Goal: Transaction & Acquisition: Purchase product/service

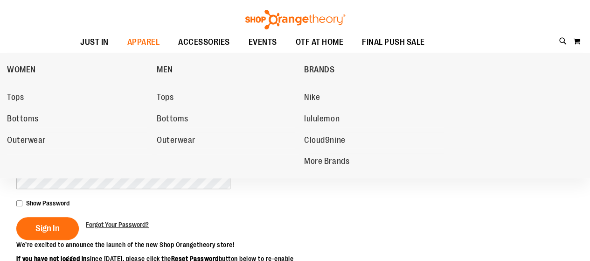
scroll to position [66, 0]
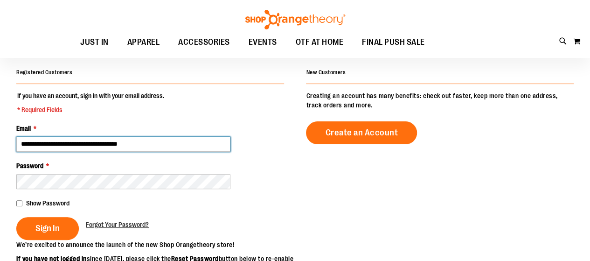
click at [74, 142] on input "**********" at bounding box center [123, 144] width 214 height 15
click at [78, 142] on input "**********" at bounding box center [123, 144] width 214 height 15
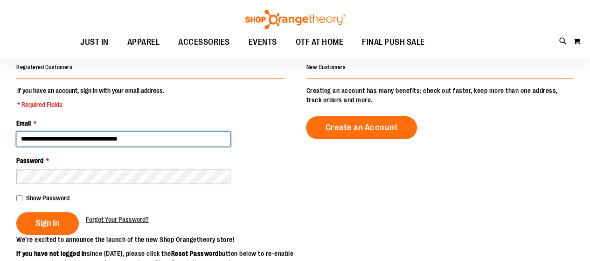
type input "**********"
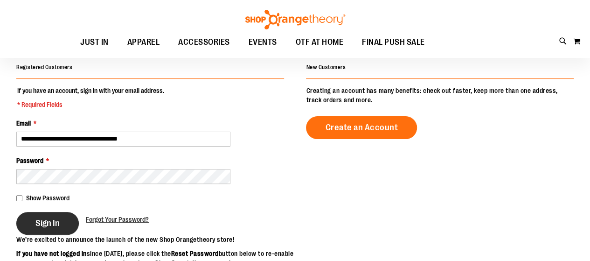
click at [53, 219] on span "Sign In" at bounding box center [47, 223] width 24 height 10
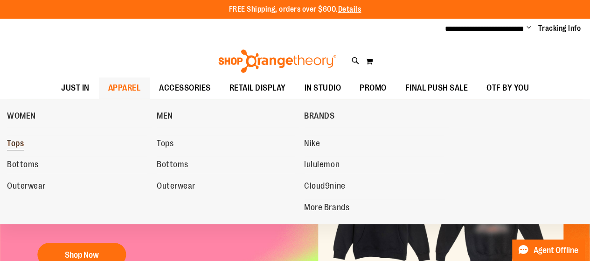
click at [16, 144] on span "Tops" at bounding box center [15, 144] width 17 height 12
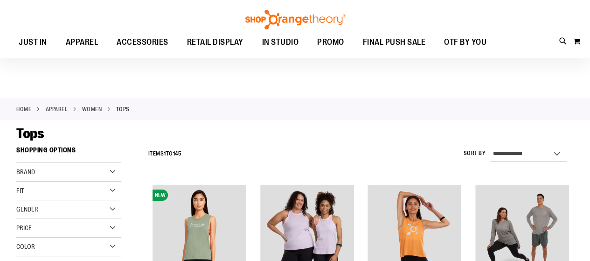
scroll to position [92, 0]
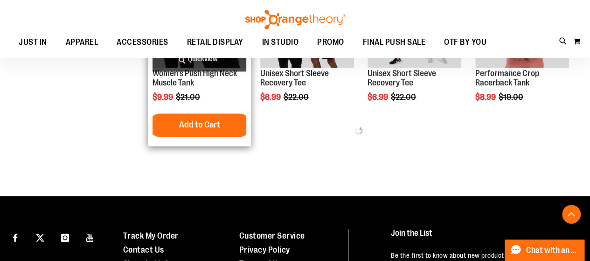
scroll to position [547, 0]
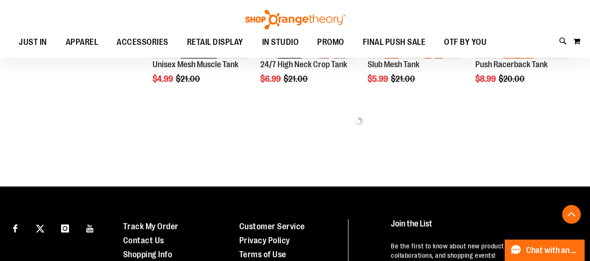
scroll to position [1007, 0]
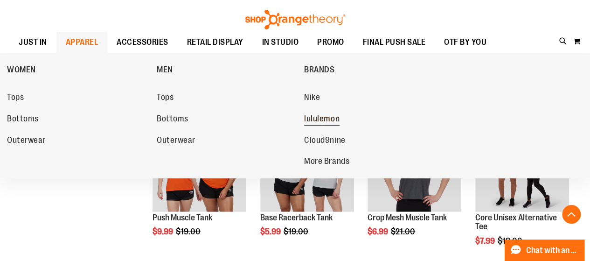
click at [315, 114] on span "lululemon" at bounding box center [321, 120] width 35 height 12
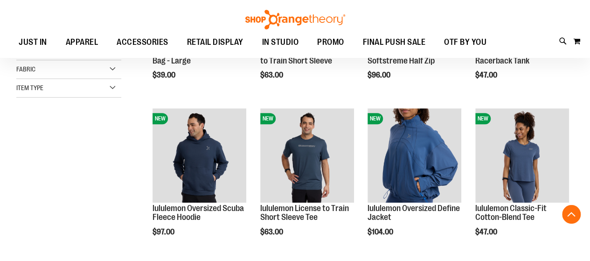
scroll to position [234, 0]
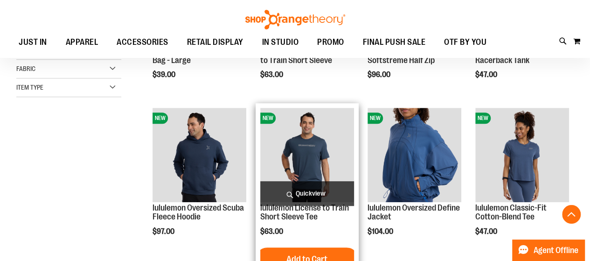
click at [312, 162] on img "product" at bounding box center [307, 155] width 94 height 94
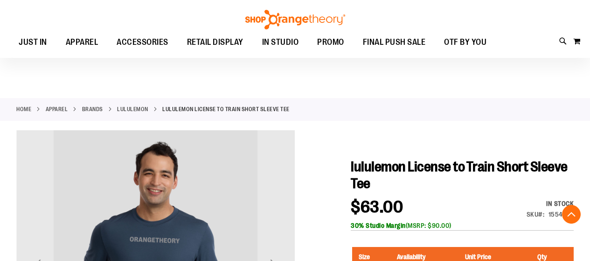
scroll to position [149, 0]
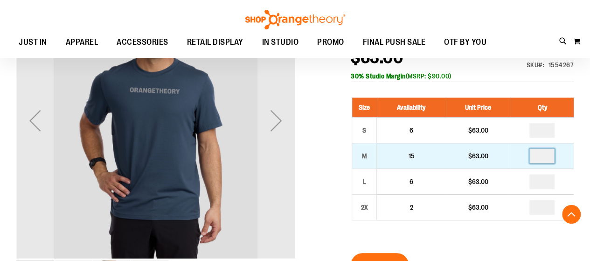
click at [547, 160] on input "number" at bounding box center [541, 155] width 25 height 15
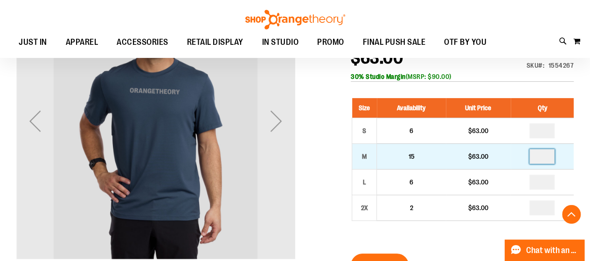
type input "*"
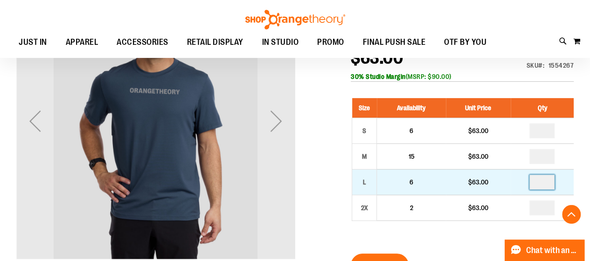
click at [547, 183] on input "number" at bounding box center [541, 181] width 25 height 15
type input "*"
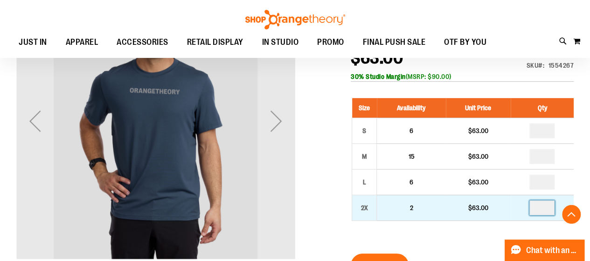
click at [548, 206] on input "number" at bounding box center [541, 207] width 25 height 15
type input "*"
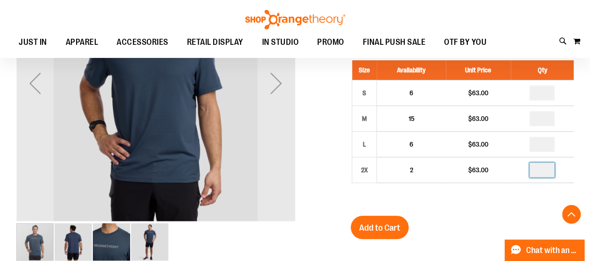
scroll to position [187, 0]
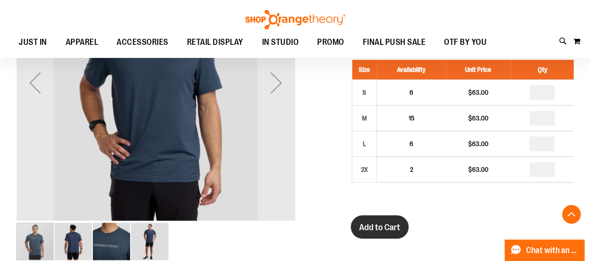
click at [386, 223] on span "Add to Cart" at bounding box center [379, 227] width 41 height 10
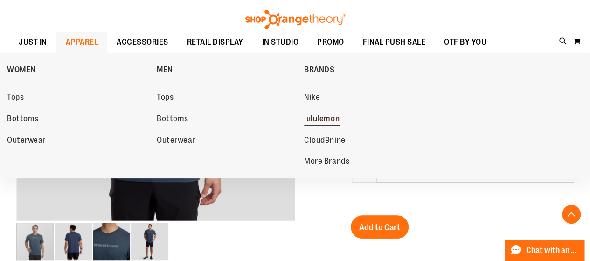
click at [312, 117] on span "lululemon" at bounding box center [321, 120] width 35 height 12
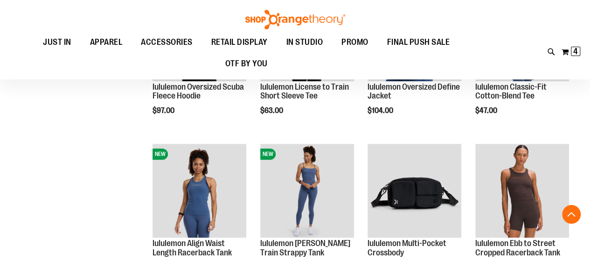
scroll to position [257, 0]
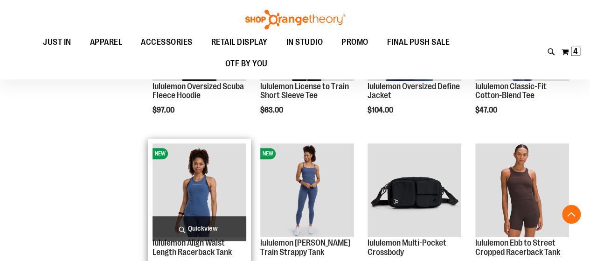
click at [212, 188] on img "product" at bounding box center [199, 190] width 94 height 94
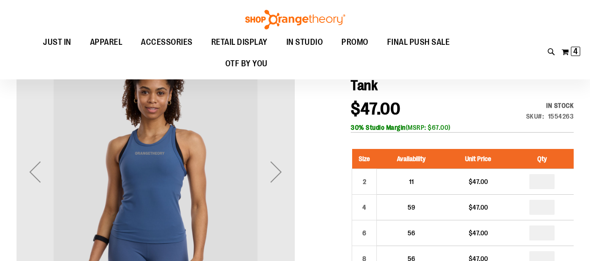
scroll to position [92, 0]
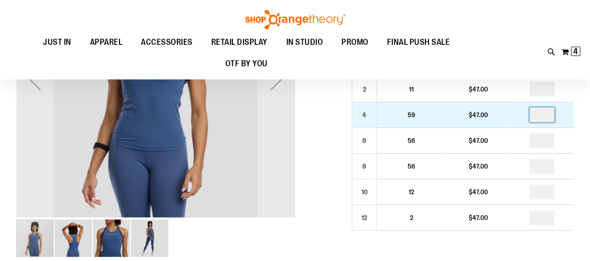
click at [547, 112] on input "number" at bounding box center [541, 114] width 25 height 15
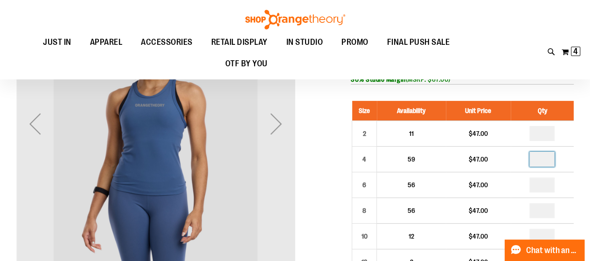
scroll to position [70, 0]
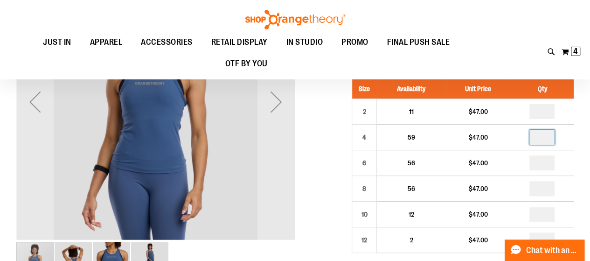
type input "*"
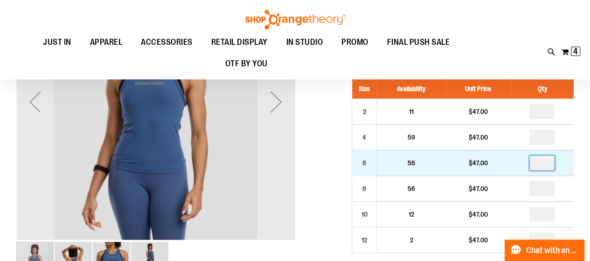
click at [548, 166] on input "number" at bounding box center [541, 162] width 25 height 15
type input "*"
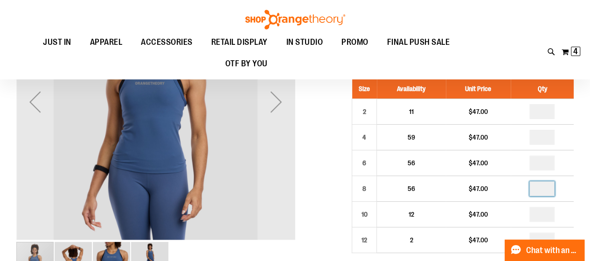
click at [546, 187] on input "number" at bounding box center [541, 188] width 25 height 15
type input "*"
click at [550, 212] on input "number" at bounding box center [541, 214] width 25 height 15
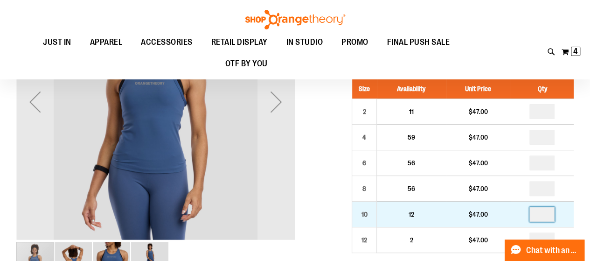
type input "*"
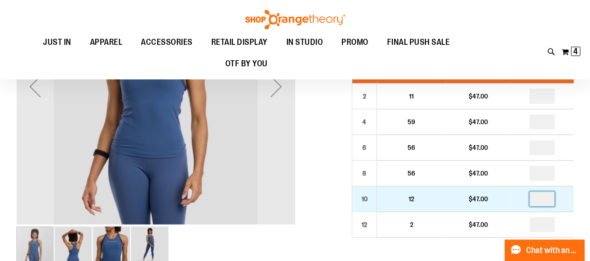
scroll to position [87, 0]
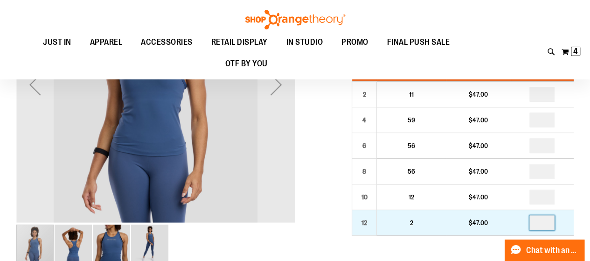
click at [550, 221] on input "number" at bounding box center [541, 222] width 25 height 15
type input "*"
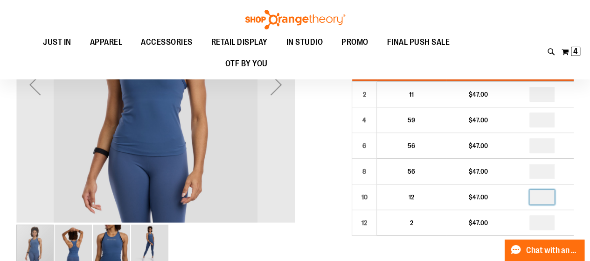
click at [549, 196] on input "*" at bounding box center [541, 196] width 25 height 15
type input "*"
click at [545, 120] on input "*" at bounding box center [541, 119] width 25 height 15
type input "*"
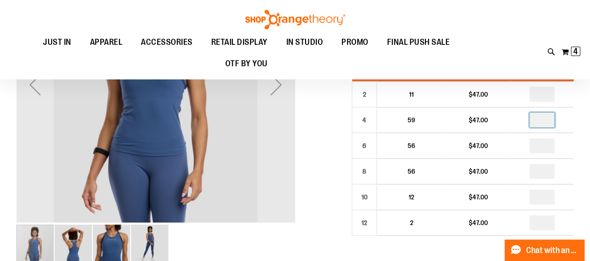
type input "*"
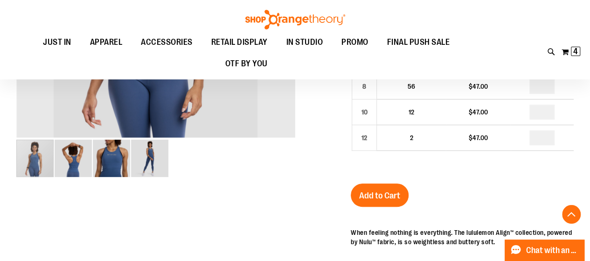
scroll to position [173, 0]
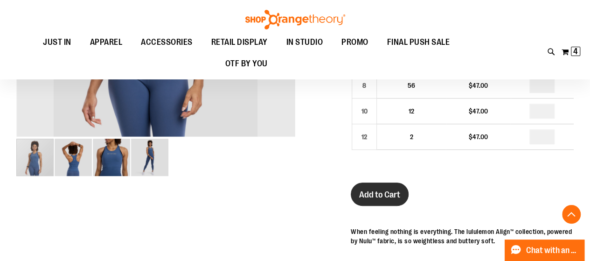
click at [386, 189] on span "Add to Cart" at bounding box center [379, 194] width 41 height 10
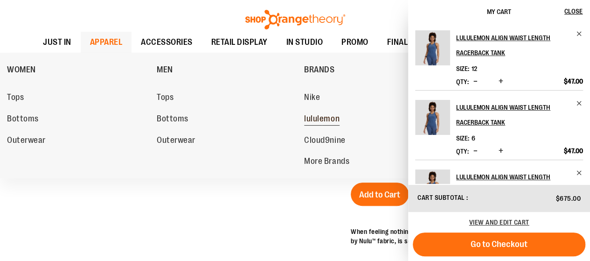
click at [327, 119] on span "lululemon" at bounding box center [321, 120] width 35 height 12
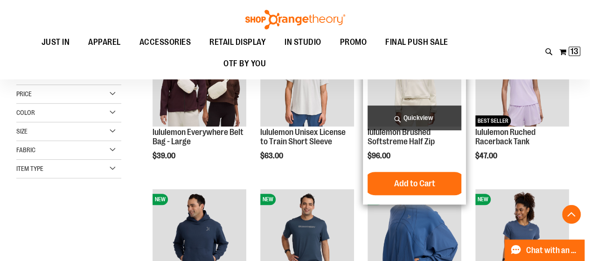
scroll to position [154, 0]
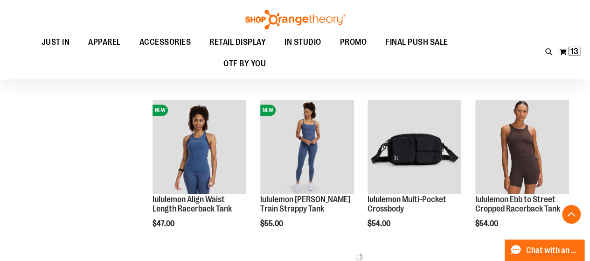
scroll to position [402, 0]
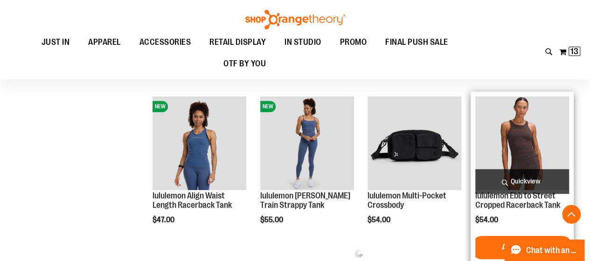
click at [535, 155] on img "product" at bounding box center [522, 143] width 94 height 94
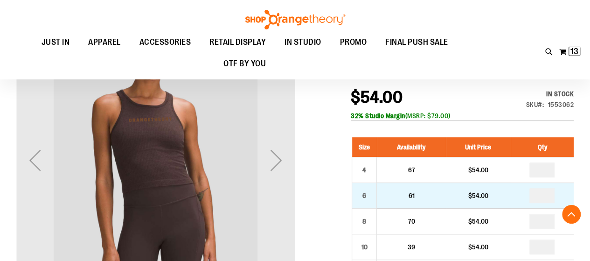
scroll to position [148, 0]
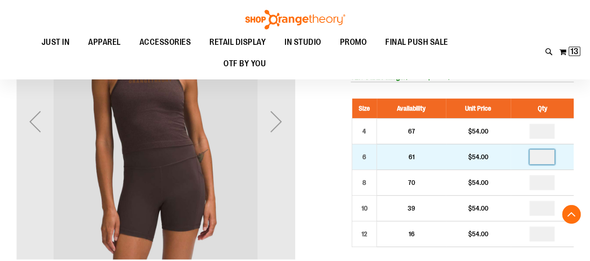
click at [548, 155] on input "number" at bounding box center [541, 156] width 25 height 15
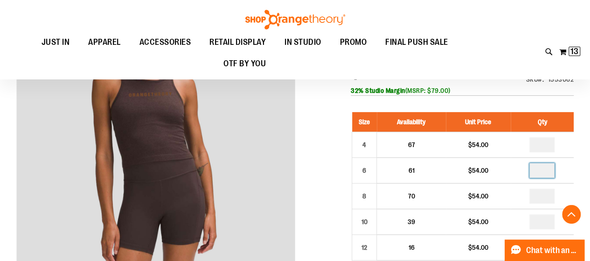
scroll to position [141, 0]
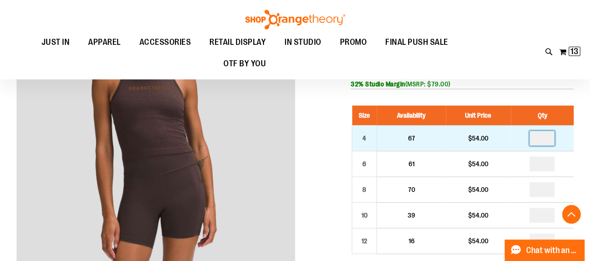
type input "*"
click at [552, 134] on input "number" at bounding box center [541, 138] width 25 height 15
type input "*"
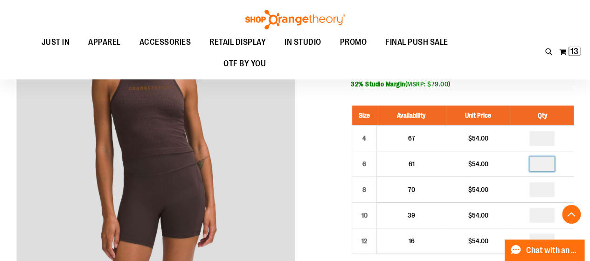
click at [549, 161] on input "number" at bounding box center [541, 163] width 25 height 15
type input "*"
click at [549, 189] on input "number" at bounding box center [541, 189] width 25 height 15
type input "*"
click at [547, 214] on input "number" at bounding box center [541, 214] width 25 height 15
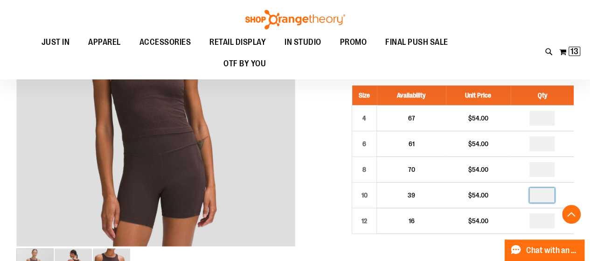
scroll to position [162, 0]
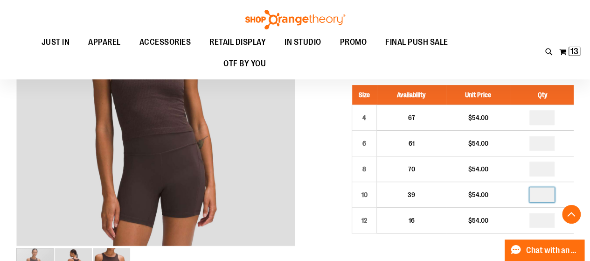
type input "*"
click at [547, 214] on input "number" at bounding box center [541, 220] width 25 height 15
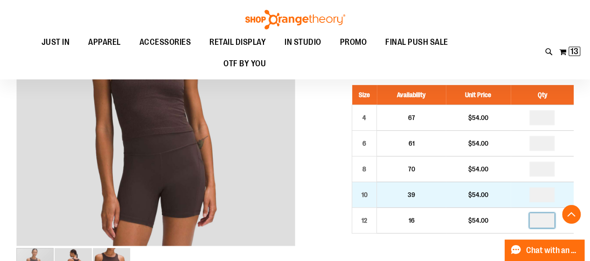
type input "*"
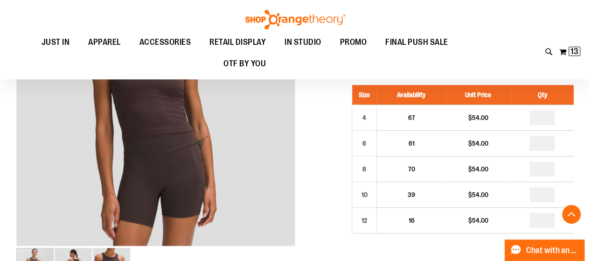
click at [334, 170] on div at bounding box center [294, 230] width 557 height 525
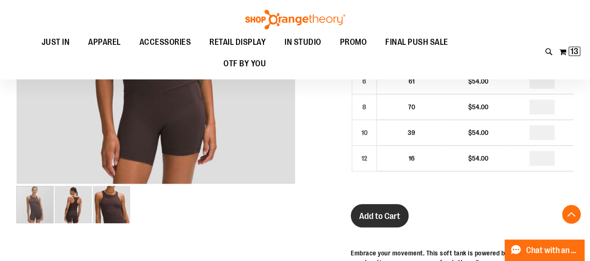
click at [382, 214] on span "Add to Cart" at bounding box center [379, 216] width 41 height 10
click at [321, 153] on div at bounding box center [294, 168] width 557 height 525
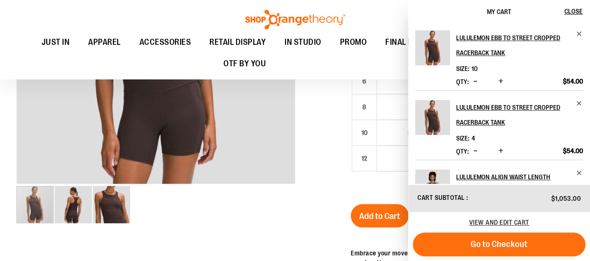
click at [330, 145] on div at bounding box center [294, 168] width 557 height 525
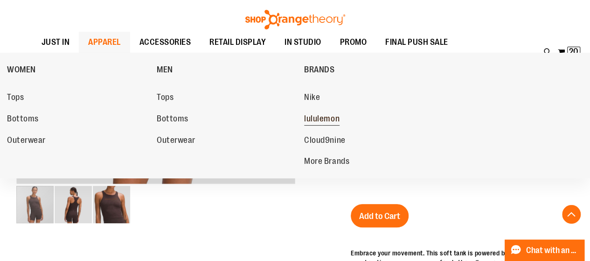
click at [325, 119] on span "lululemon" at bounding box center [321, 120] width 35 height 12
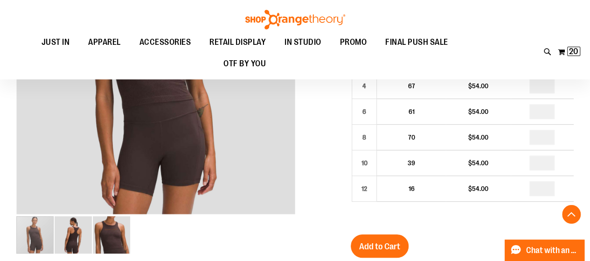
scroll to position [212, 0]
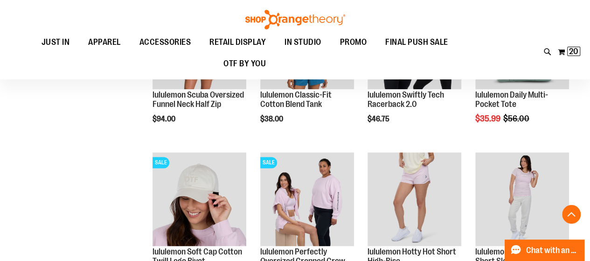
scroll to position [613, 0]
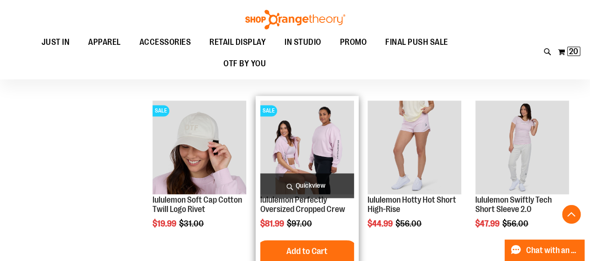
click at [311, 156] on img "product" at bounding box center [307, 147] width 94 height 94
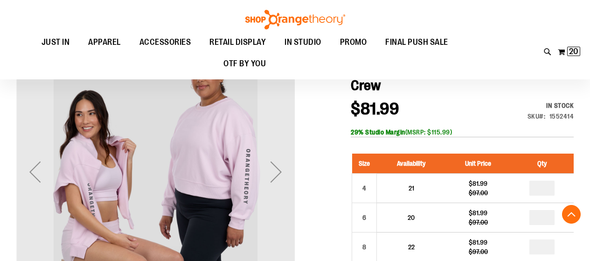
scroll to position [98, 0]
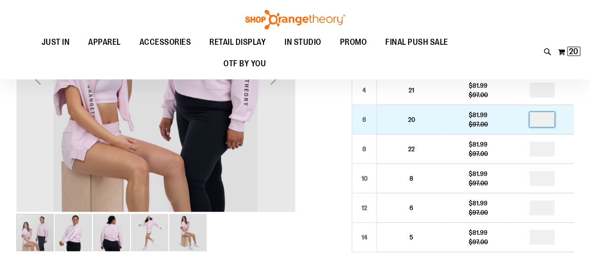
click at [552, 119] on input "number" at bounding box center [541, 119] width 25 height 15
type input "*"
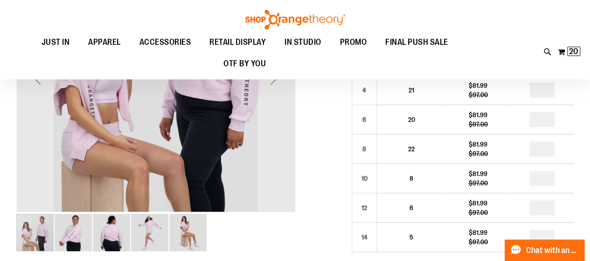
type input "*"
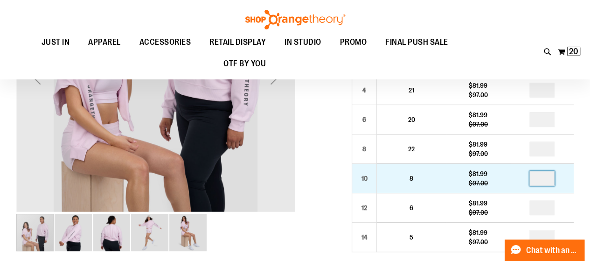
click at [547, 177] on input "number" at bounding box center [541, 178] width 25 height 15
type input "*"
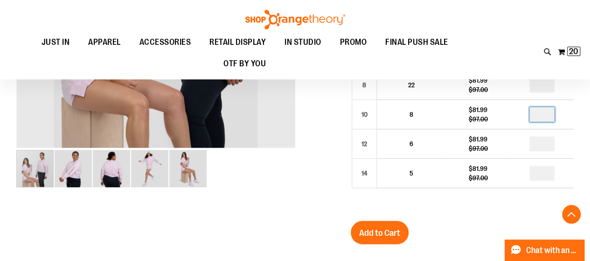
scroll to position [162, 0]
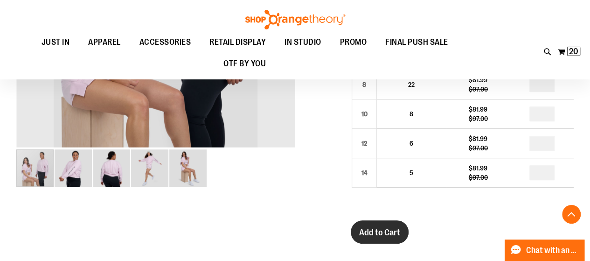
click at [390, 233] on span "Add to Cart" at bounding box center [379, 232] width 41 height 10
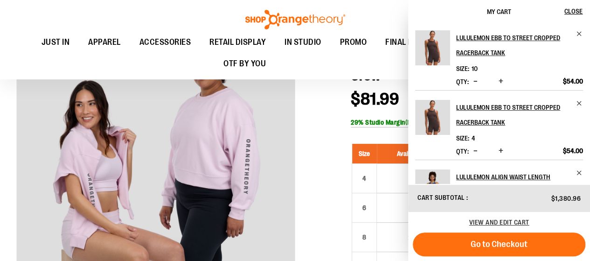
scroll to position [10, 0]
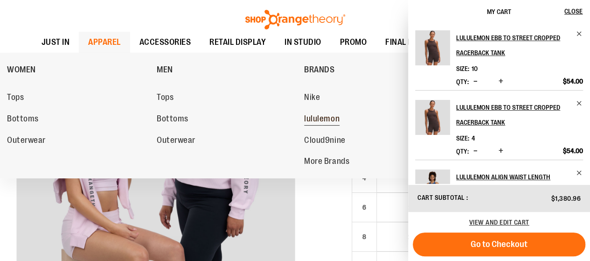
click at [321, 118] on span "lululemon" at bounding box center [321, 120] width 35 height 12
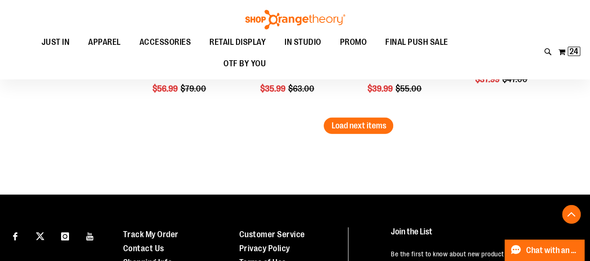
scroll to position [1374, 0]
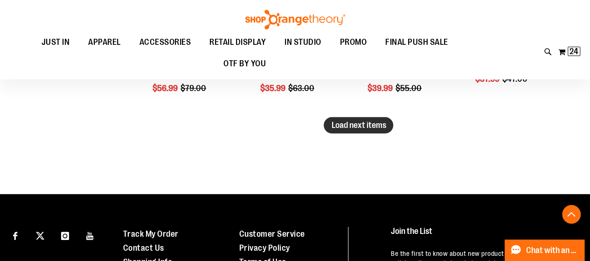
click at [355, 127] on span "Load next items" at bounding box center [358, 124] width 55 height 9
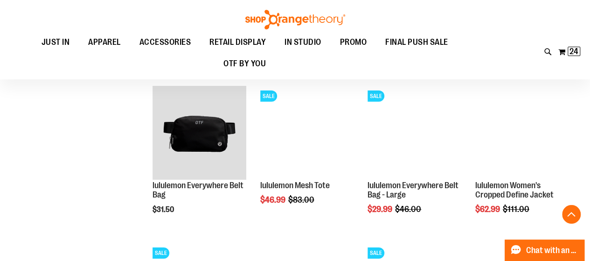
scroll to position [1411, 0]
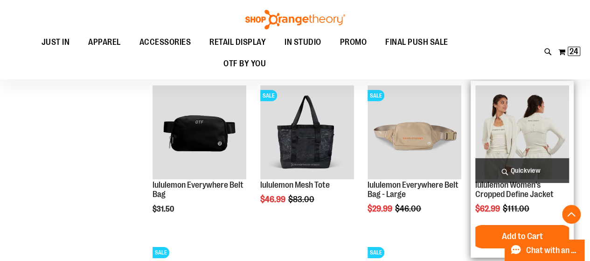
click at [536, 126] on img "product" at bounding box center [522, 132] width 94 height 94
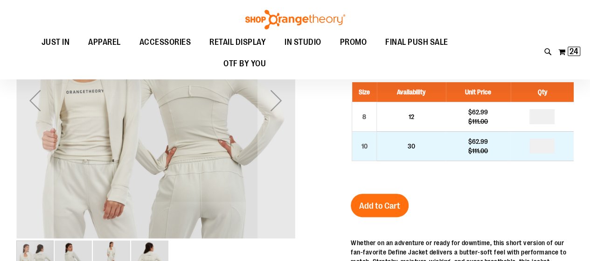
scroll to position [85, 0]
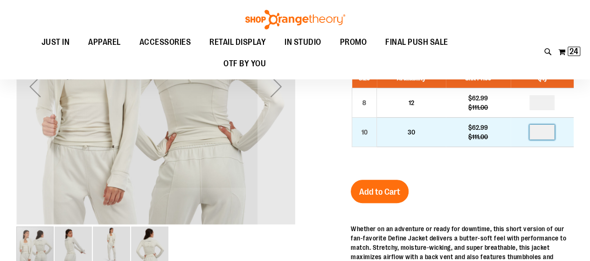
click at [548, 133] on input "number" at bounding box center [541, 131] width 25 height 15
type input "*"
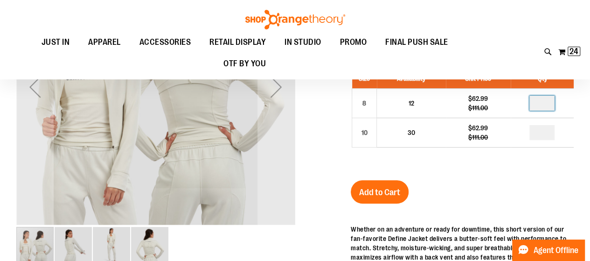
click at [547, 105] on input "number" at bounding box center [541, 103] width 25 height 15
type input "*"
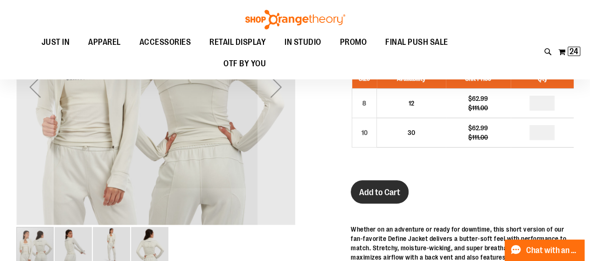
click at [362, 190] on span "Add to Cart" at bounding box center [379, 192] width 41 height 10
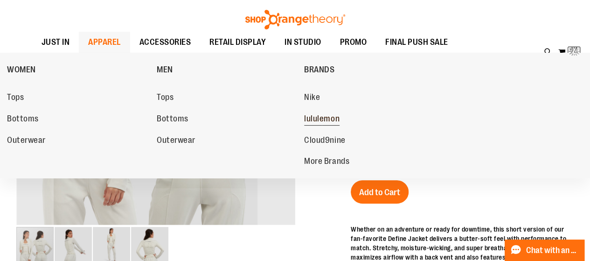
click at [325, 118] on span "lululemon" at bounding box center [321, 120] width 35 height 12
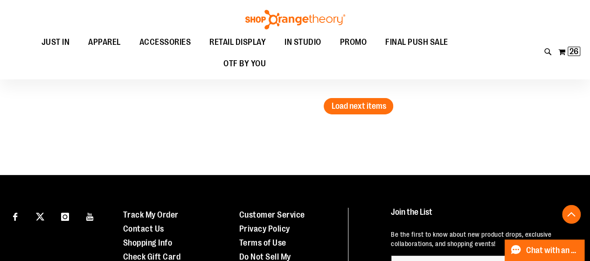
scroll to position [1492, 0]
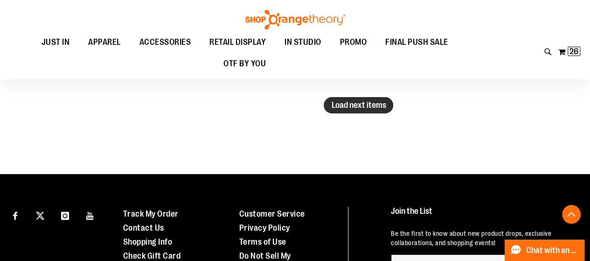
click at [354, 102] on span "Load next items" at bounding box center [358, 104] width 55 height 9
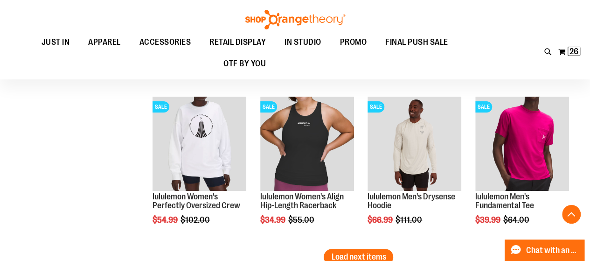
scroll to position [1808, 0]
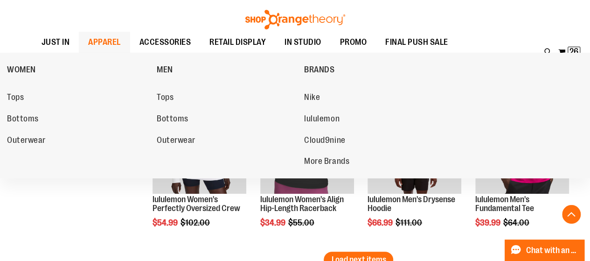
click at [121, 40] on span "APPAREL" at bounding box center [104, 42] width 33 height 21
click at [322, 96] on link "Nike" at bounding box center [374, 97] width 140 height 17
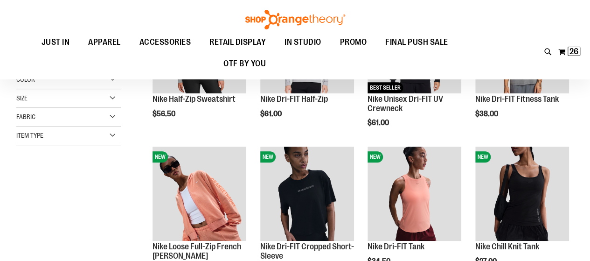
scroll to position [188, 0]
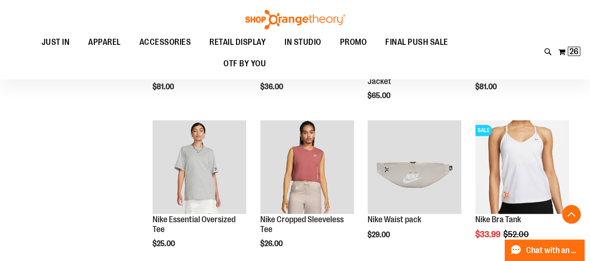
scroll to position [674, 0]
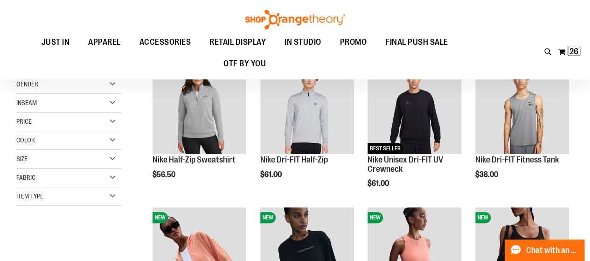
scroll to position [45, 0]
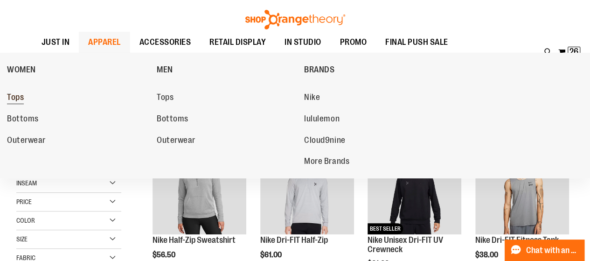
click at [18, 99] on span "Tops" at bounding box center [15, 98] width 17 height 12
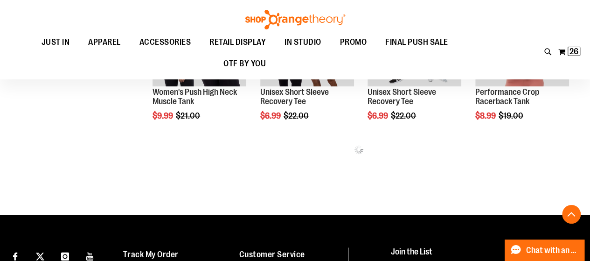
scroll to position [538, 0]
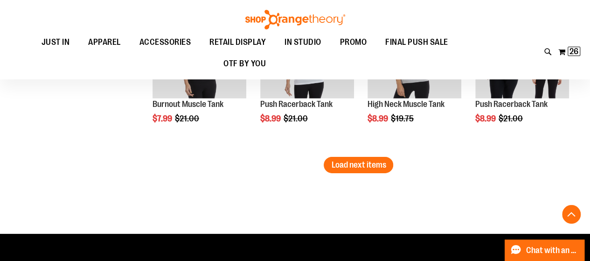
scroll to position [1433, 0]
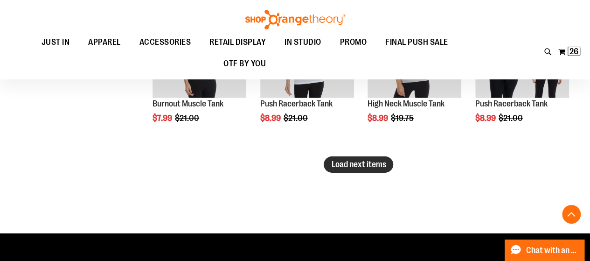
click at [344, 165] on span "Load next items" at bounding box center [358, 163] width 55 height 9
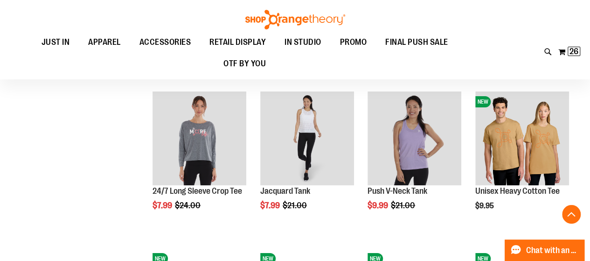
scroll to position [1497, 0]
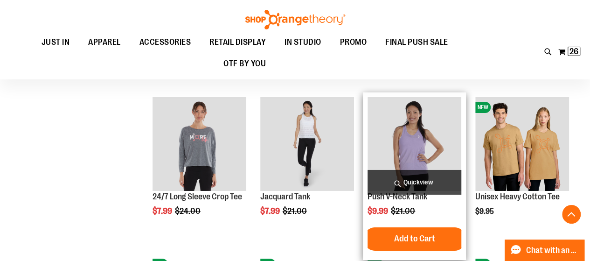
click at [415, 152] on img "product" at bounding box center [414, 144] width 94 height 94
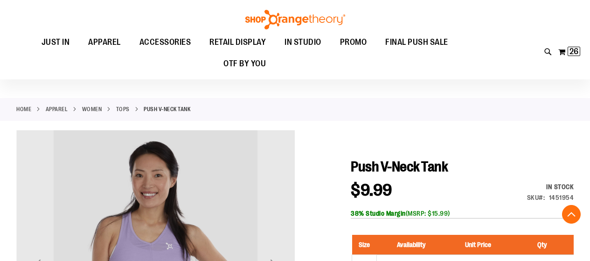
scroll to position [153, 0]
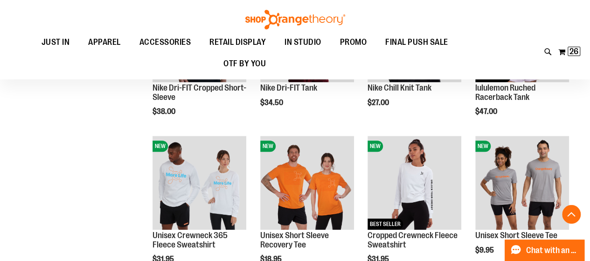
scroll to position [418, 0]
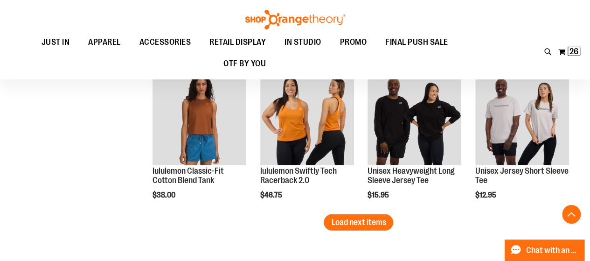
scroll to position [1218, 0]
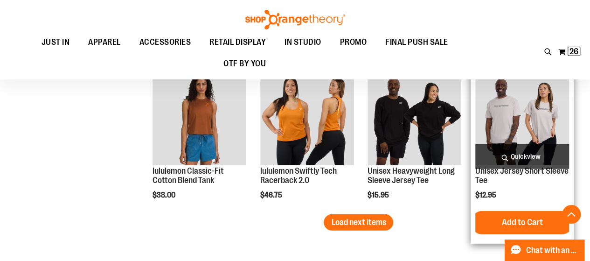
click at [506, 110] on img "product" at bounding box center [522, 118] width 94 height 94
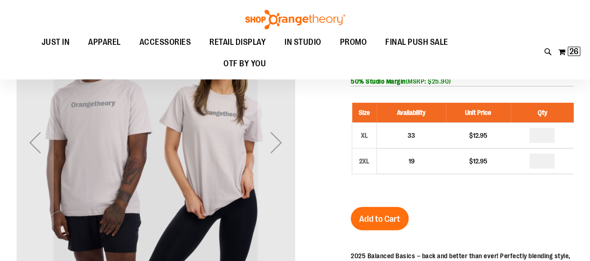
scroll to position [29, 0]
click at [282, 144] on div "Next" at bounding box center [275, 142] width 37 height 37
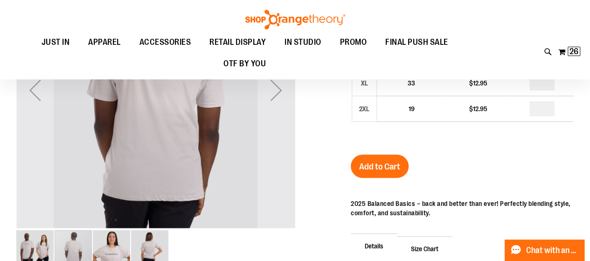
scroll to position [0, 0]
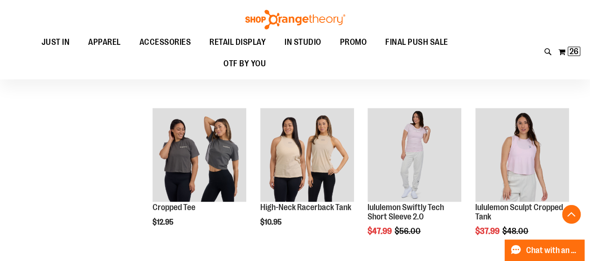
scroll to position [571, 0]
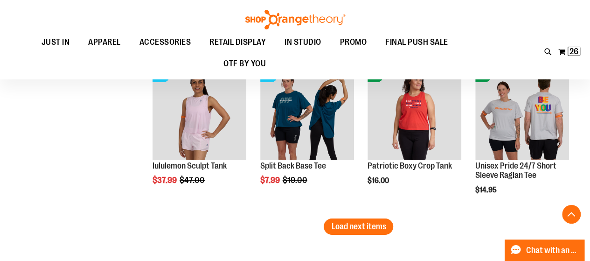
scroll to position [1395, 0]
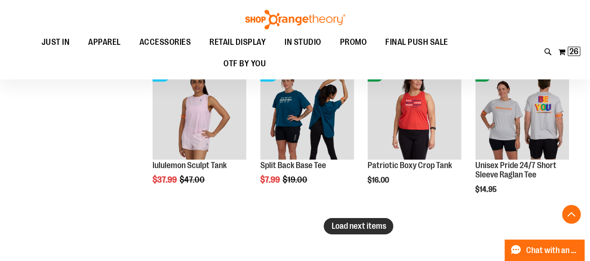
click at [362, 226] on span "Load next items" at bounding box center [358, 225] width 55 height 9
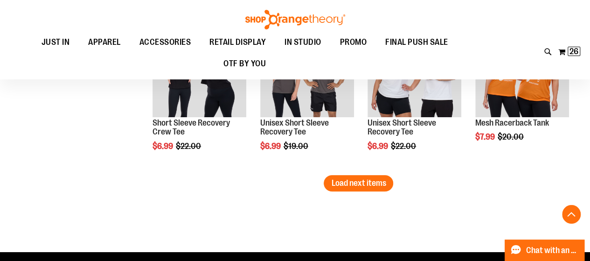
scroll to position [1939, 0]
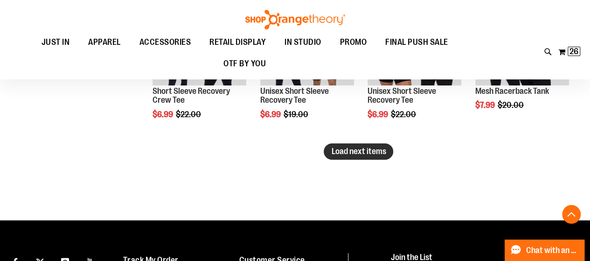
click at [348, 152] on span "Load next items" at bounding box center [358, 150] width 55 height 9
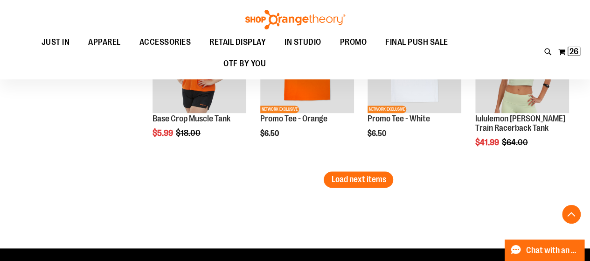
scroll to position [2379, 0]
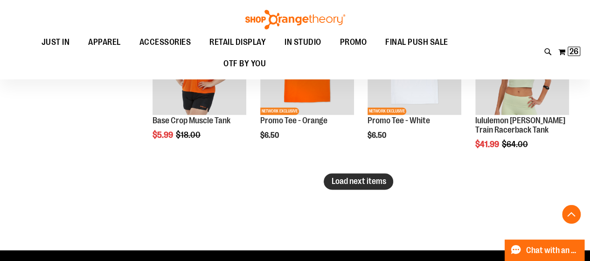
click at [341, 177] on span "Load next items" at bounding box center [358, 180] width 55 height 9
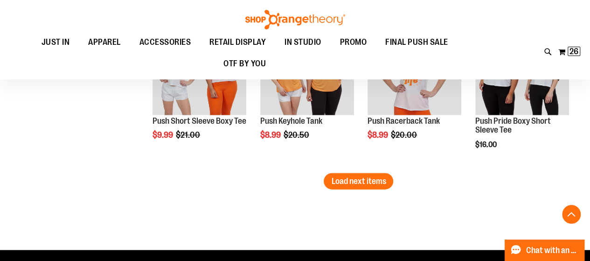
scroll to position [2849, 0]
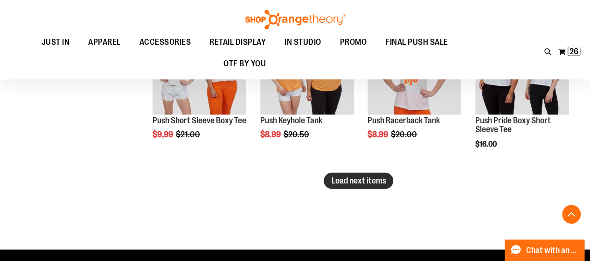
click at [359, 179] on span "Load next items" at bounding box center [358, 180] width 55 height 9
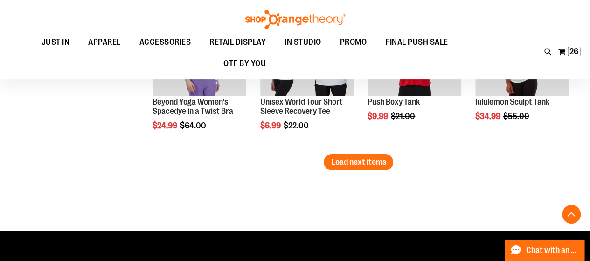
scroll to position [3339, 0]
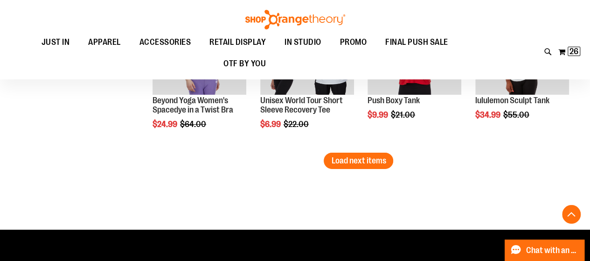
click at [392, 152] on li "SALE Push Boxy Tank $9.99 Regular Price $21.00 Quickview Add to Cart In stock" at bounding box center [414, 74] width 103 height 157
click at [369, 163] on span "Load next items" at bounding box center [358, 160] width 55 height 9
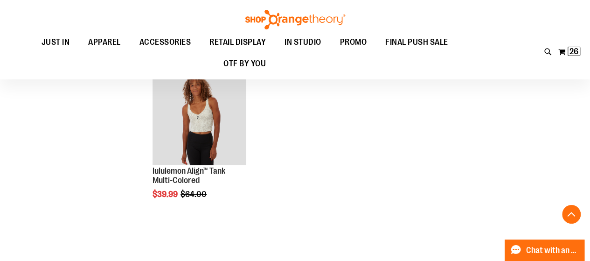
scroll to position [3488, 0]
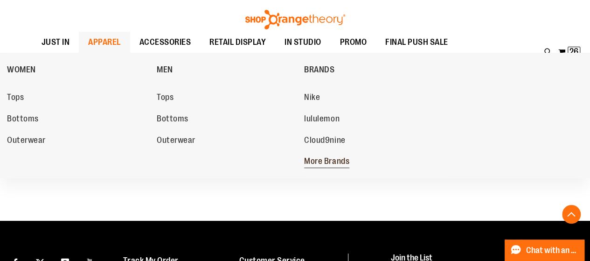
click at [315, 159] on span "More Brands" at bounding box center [326, 162] width 45 height 12
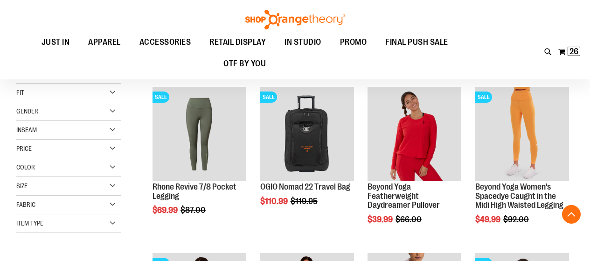
scroll to position [216, 0]
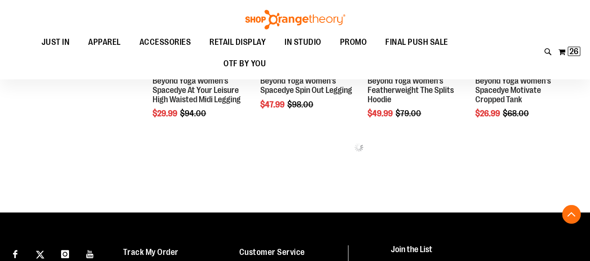
scroll to position [442, 0]
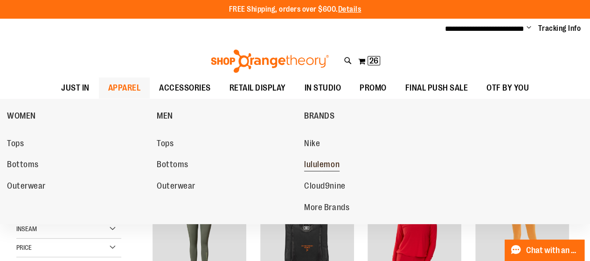
click at [323, 165] on span "lululemon" at bounding box center [321, 165] width 35 height 12
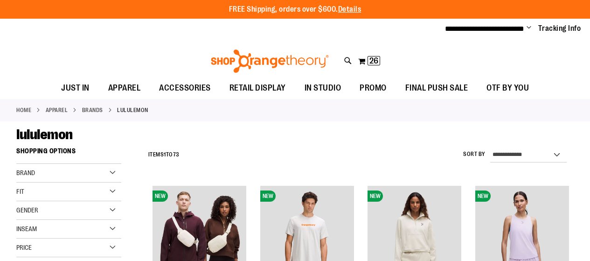
scroll to position [117, 0]
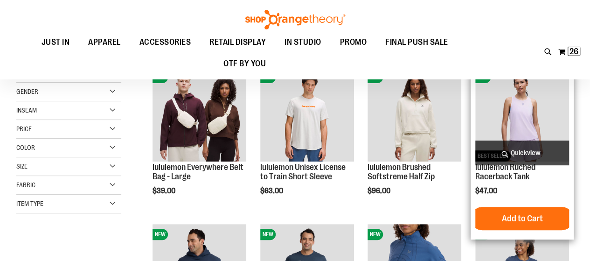
click at [512, 129] on img "product" at bounding box center [522, 114] width 94 height 94
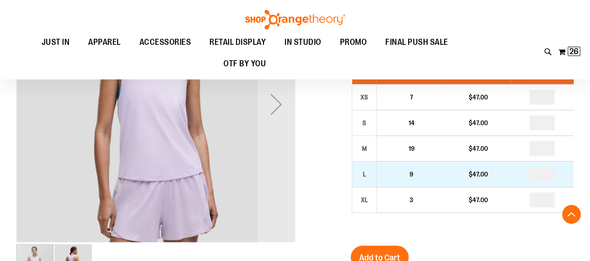
scroll to position [165, 0]
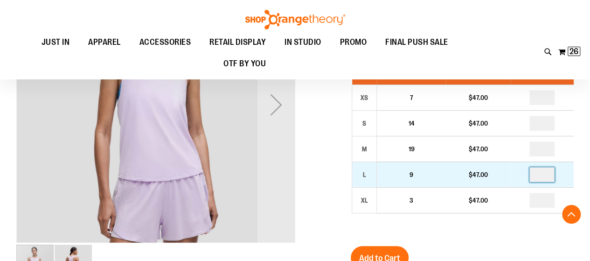
click at [547, 182] on input "number" at bounding box center [541, 174] width 25 height 15
type input "*"
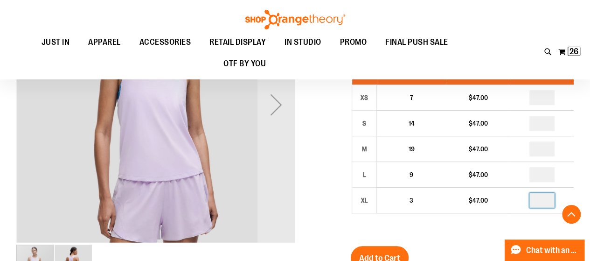
click at [546, 207] on input "number" at bounding box center [541, 200] width 25 height 15
type input "*"
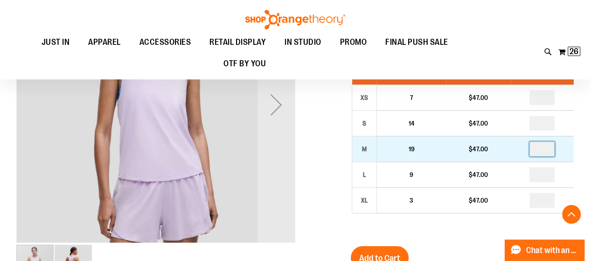
click at [548, 156] on input "number" at bounding box center [541, 148] width 25 height 15
type input "*"
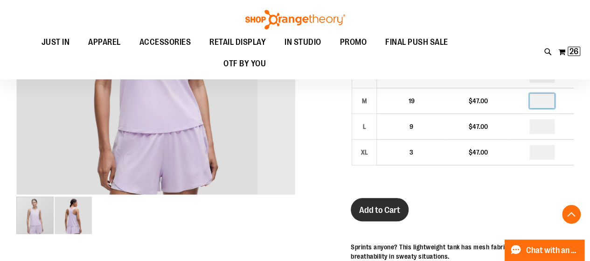
scroll to position [214, 0]
click at [392, 214] on span "Add to Cart" at bounding box center [379, 209] width 41 height 10
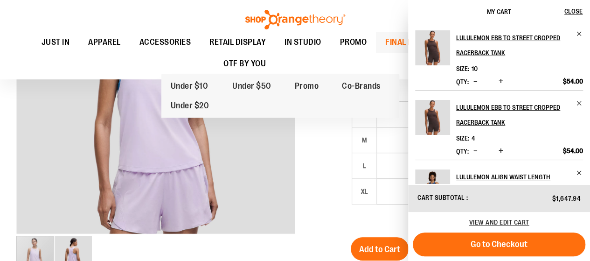
scroll to position [189, 0]
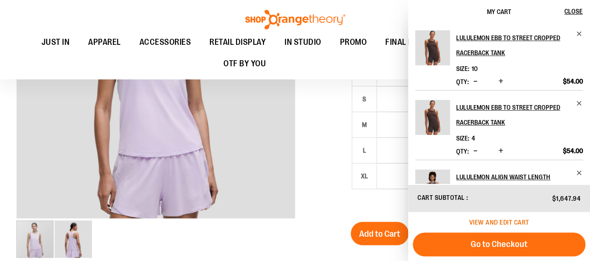
click at [492, 219] on span "View and edit cart" at bounding box center [499, 221] width 60 height 7
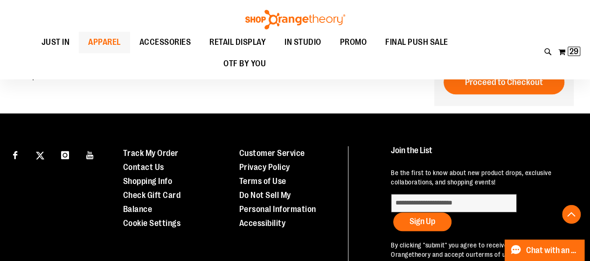
scroll to position [2000, 0]
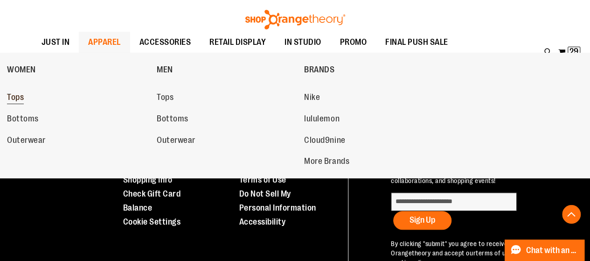
click at [14, 97] on span "Tops" at bounding box center [15, 98] width 17 height 12
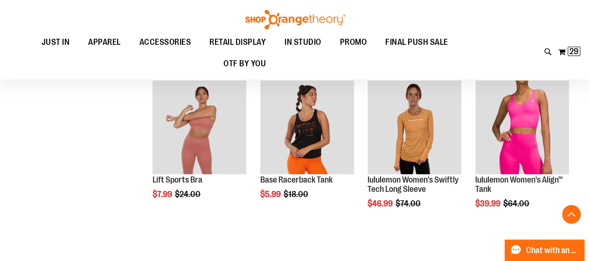
scroll to position [575, 0]
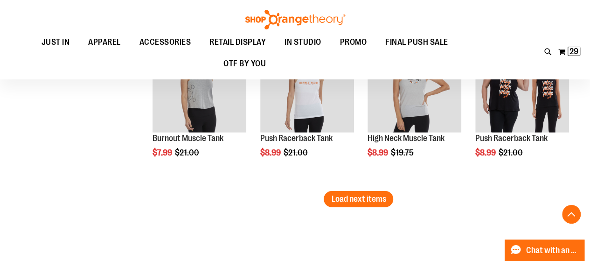
scroll to position [1399, 0]
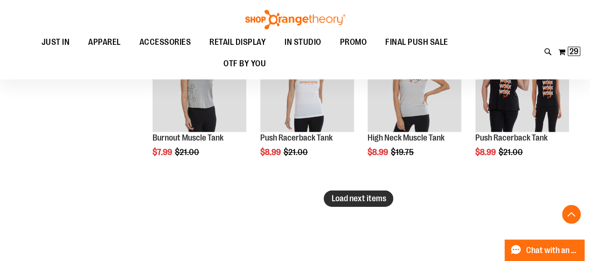
click at [374, 190] on button "Load next items" at bounding box center [358, 198] width 69 height 16
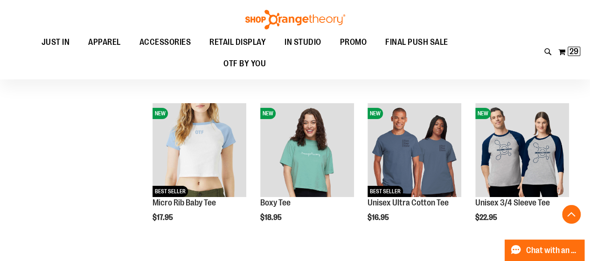
scroll to position [1657, 0]
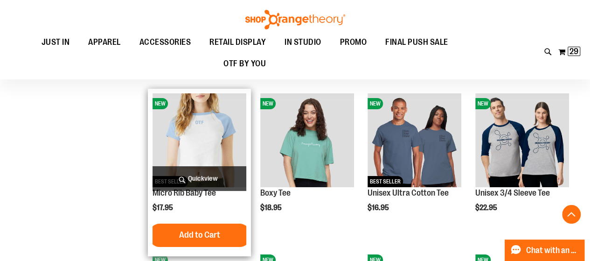
click at [207, 157] on img "product" at bounding box center [199, 140] width 94 height 94
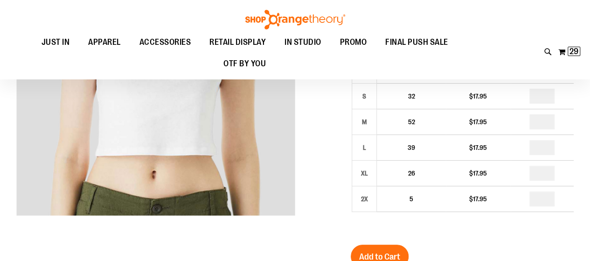
scroll to position [102, 0]
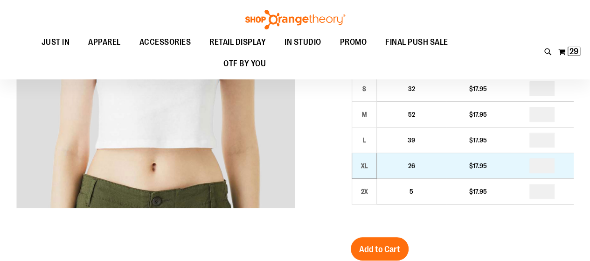
click at [373, 168] on td "XL" at bounding box center [364, 165] width 25 height 26
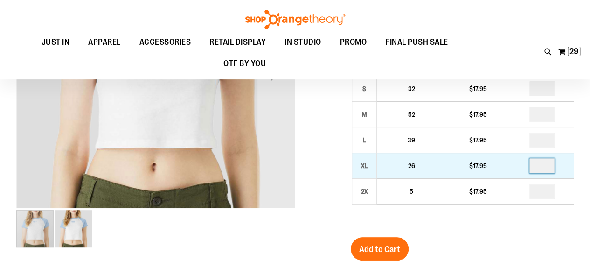
click at [547, 166] on input "number" at bounding box center [541, 165] width 25 height 15
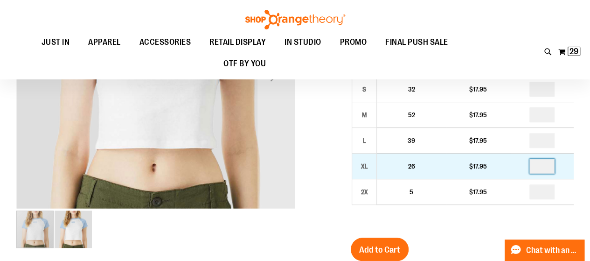
type input "*"
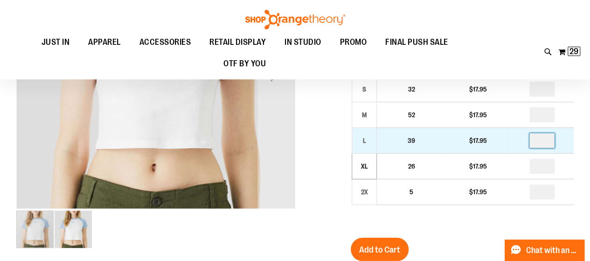
click at [549, 141] on input "number" at bounding box center [541, 140] width 25 height 15
type input "*"
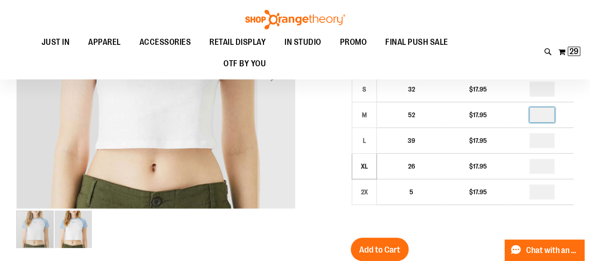
click at [547, 113] on input "number" at bounding box center [541, 114] width 25 height 15
type input "*"
click at [549, 87] on input "number" at bounding box center [541, 89] width 25 height 15
type input "*"
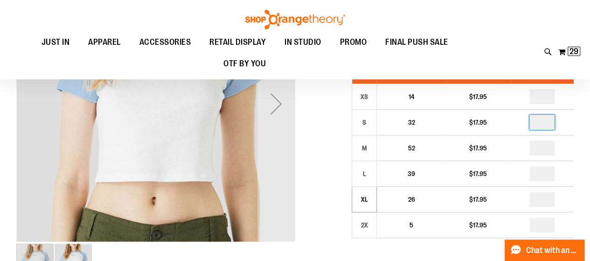
scroll to position [67, 0]
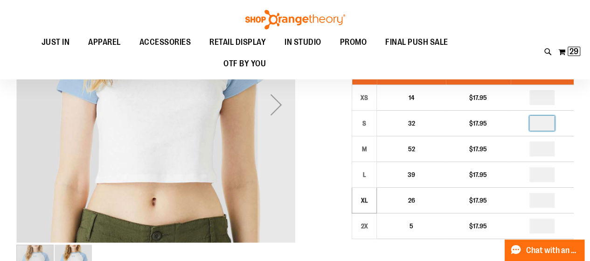
click at [76, 256] on img "image 2 of 2" at bounding box center [73, 262] width 37 height 37
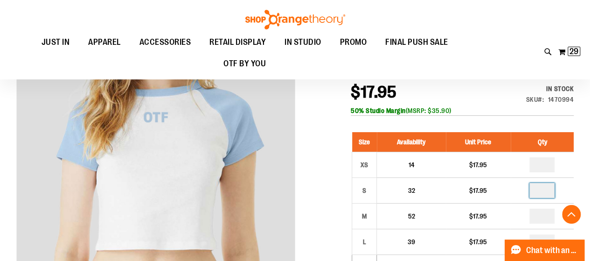
scroll to position [192, 0]
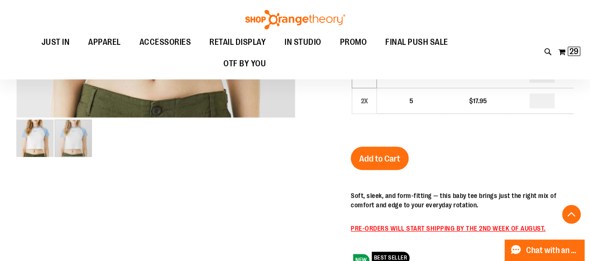
click at [36, 140] on img "image 1 of 2" at bounding box center [34, 137] width 37 height 37
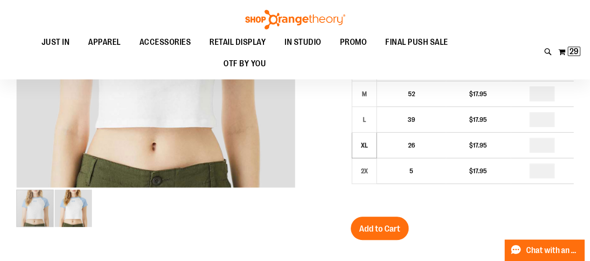
scroll to position [128, 0]
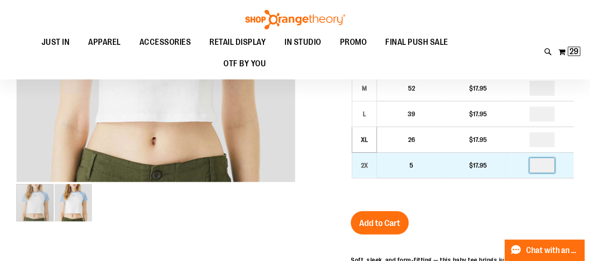
click at [546, 164] on input "number" at bounding box center [541, 165] width 25 height 15
type input "*"
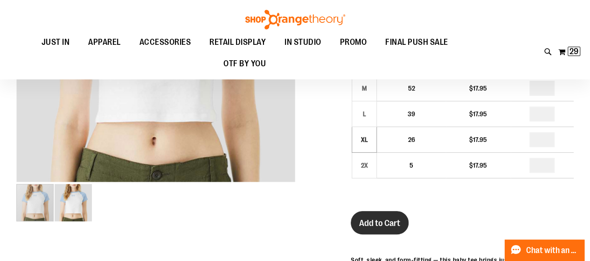
click at [393, 225] on span "Add to Cart" at bounding box center [379, 223] width 41 height 10
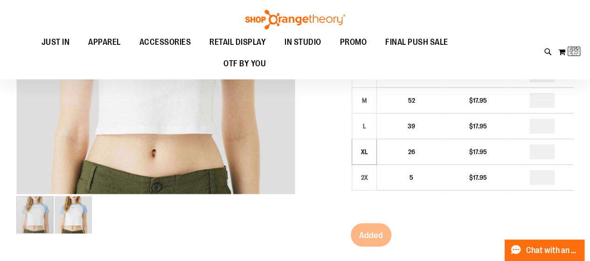
scroll to position [120, 0]
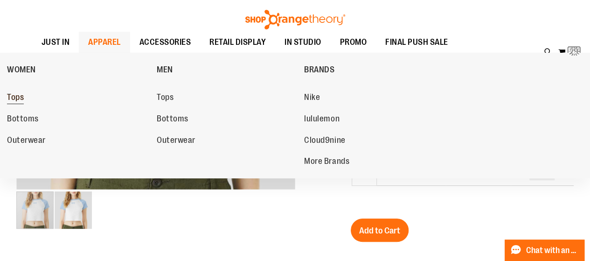
click at [21, 96] on span "Tops" at bounding box center [15, 98] width 17 height 12
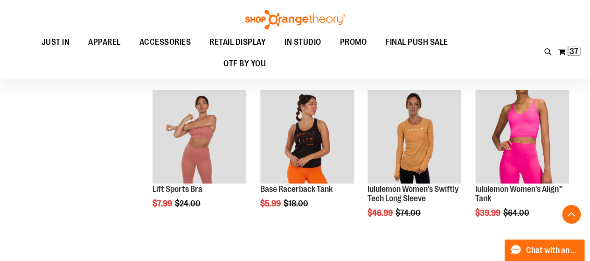
scroll to position [662, 0]
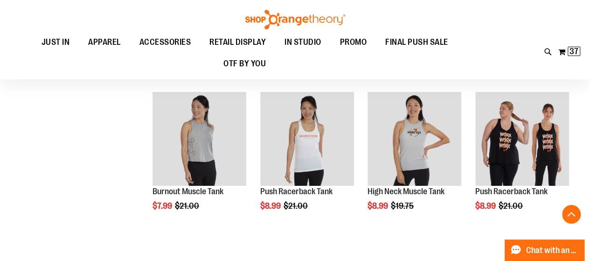
scroll to position [1796, 0]
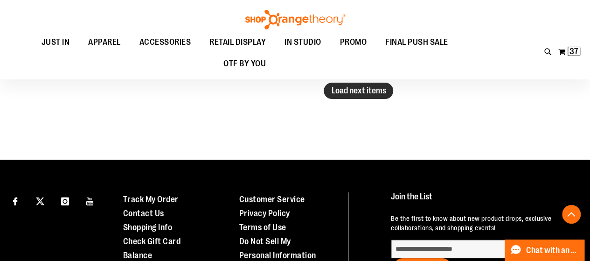
click at [371, 88] on span "Load next items" at bounding box center [358, 90] width 55 height 9
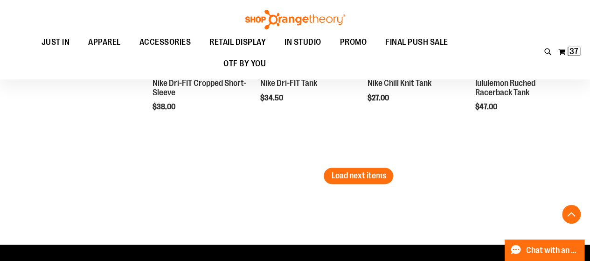
scroll to position [2278, 0]
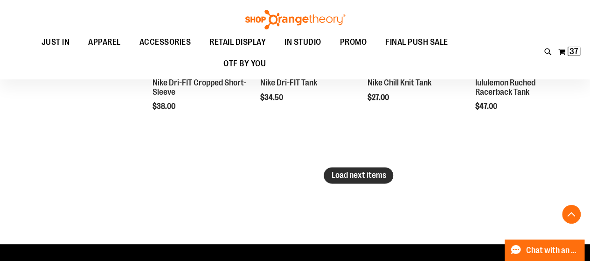
click at [360, 179] on button "Load next items" at bounding box center [358, 175] width 69 height 16
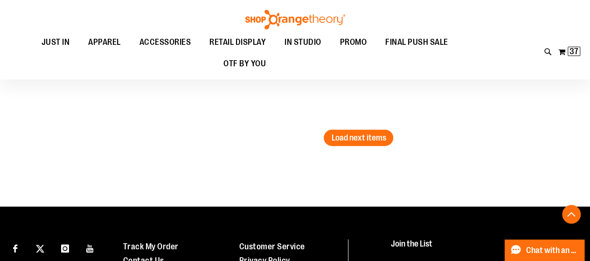
scroll to position [2912, 0]
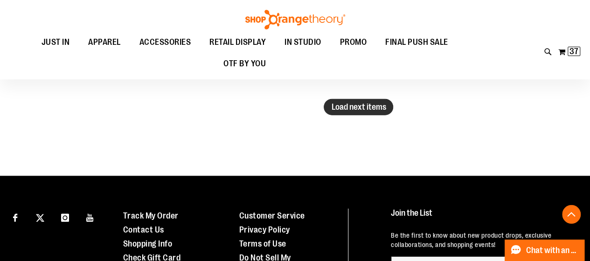
click at [356, 109] on span "Load next items" at bounding box center [358, 106] width 55 height 9
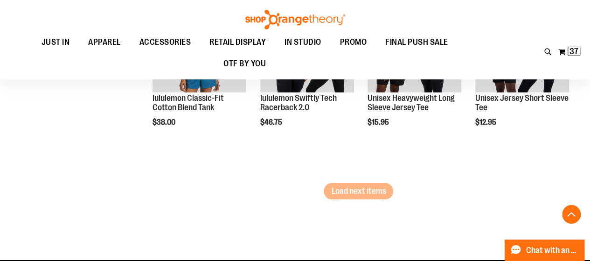
scroll to position [3405, 0]
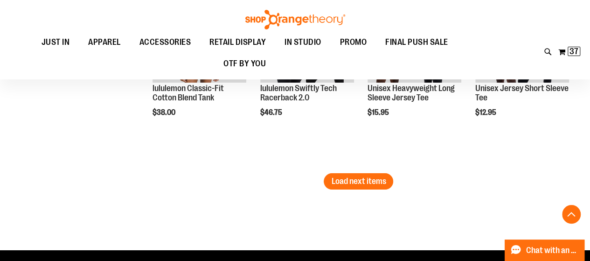
click at [361, 183] on span "Load next items" at bounding box center [358, 180] width 55 height 9
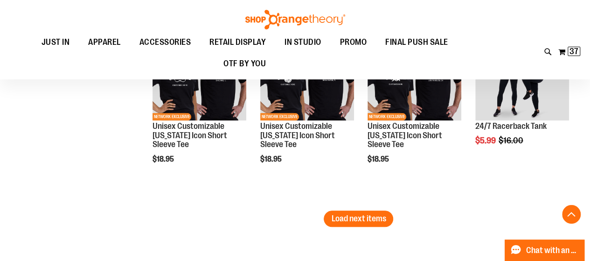
scroll to position [3984, 0]
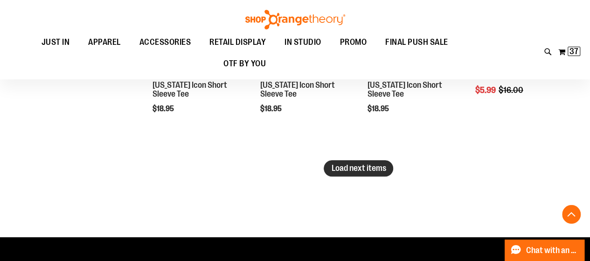
click at [346, 169] on span "Load next items" at bounding box center [358, 167] width 55 height 9
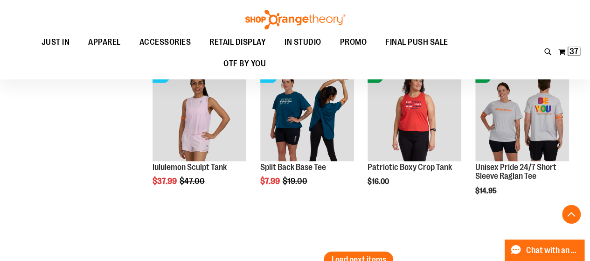
scroll to position [4459, 0]
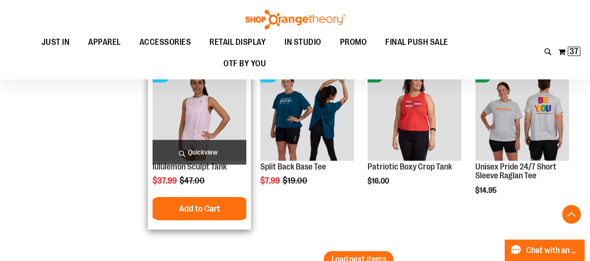
click at [215, 110] on img "product" at bounding box center [199, 114] width 94 height 94
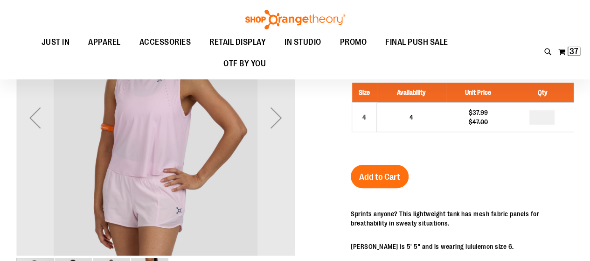
scroll to position [116, 0]
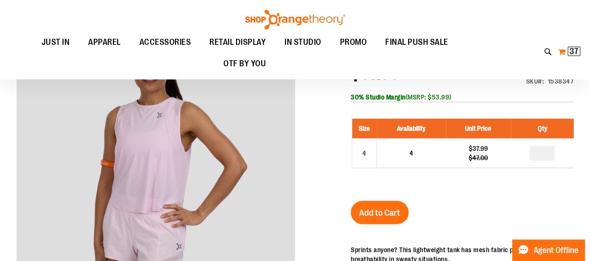
click at [569, 50] on span "37" at bounding box center [573, 51] width 9 height 9
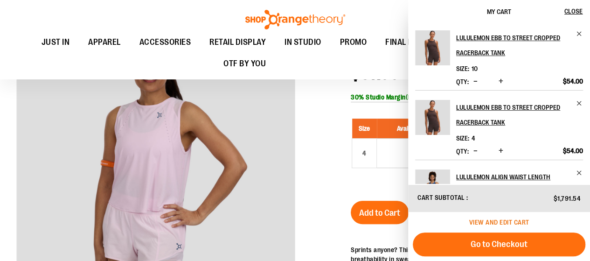
click at [482, 222] on span "View and edit cart" at bounding box center [499, 221] width 60 height 7
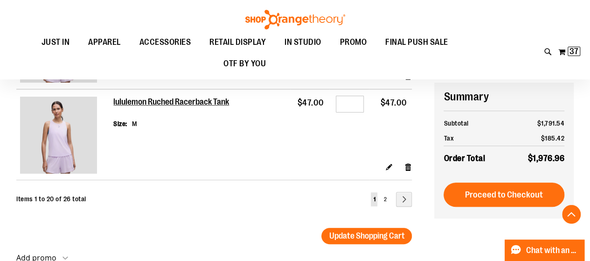
scroll to position [1829, 0]
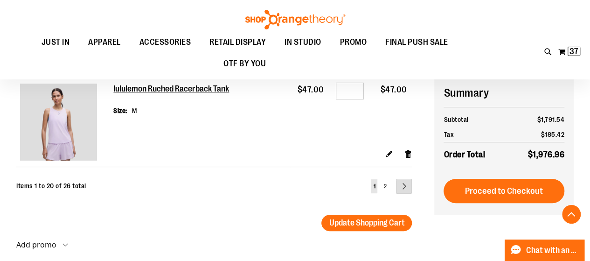
click at [406, 193] on link "Page Next" at bounding box center [404, 186] width 16 height 15
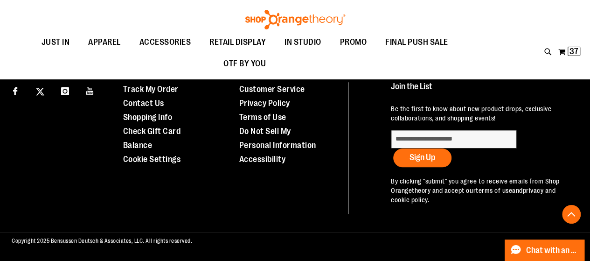
scroll to position [2077, 0]
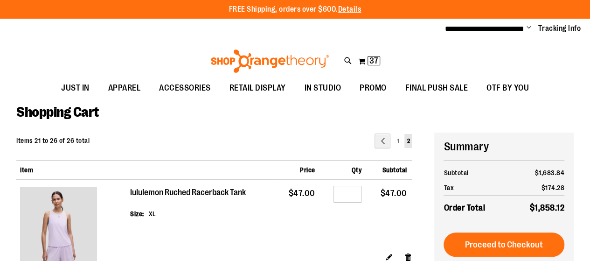
click at [165, 188] on h2 "lululemon Ruched Racerback Tank" at bounding box center [188, 192] width 117 height 10
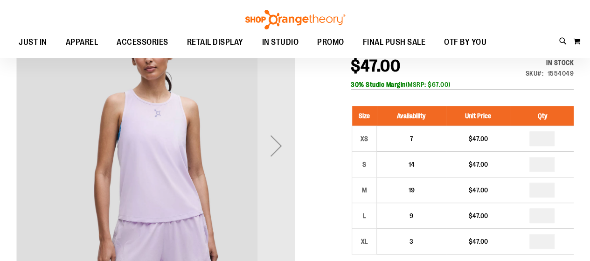
scroll to position [124, 0]
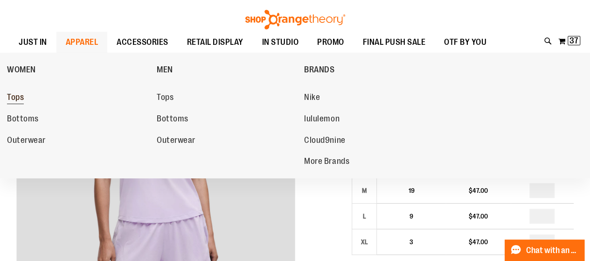
click at [14, 95] on span "Tops" at bounding box center [15, 98] width 17 height 12
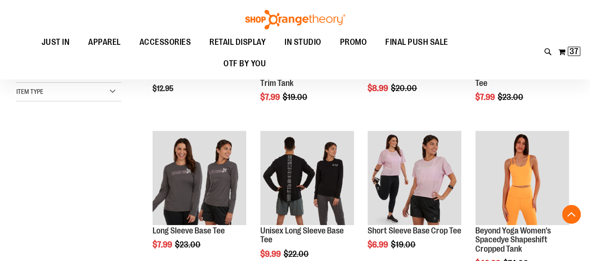
scroll to position [234, 0]
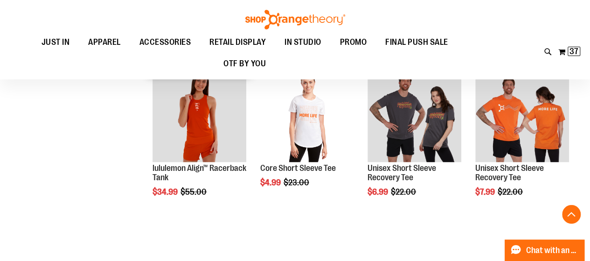
scroll to position [744, 0]
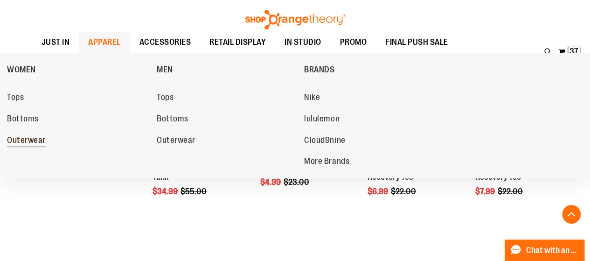
click at [38, 137] on span "Outerwear" at bounding box center [26, 141] width 39 height 12
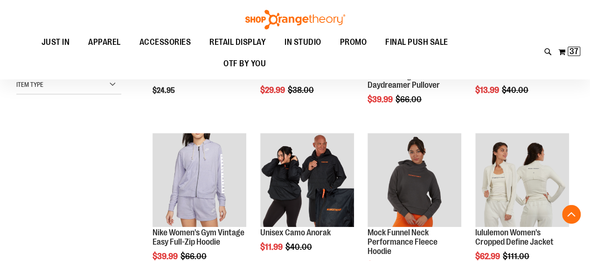
scroll to position [225, 0]
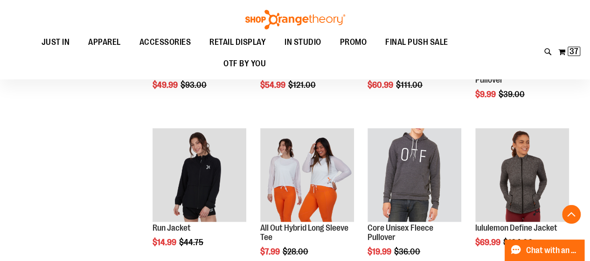
scroll to position [721, 0]
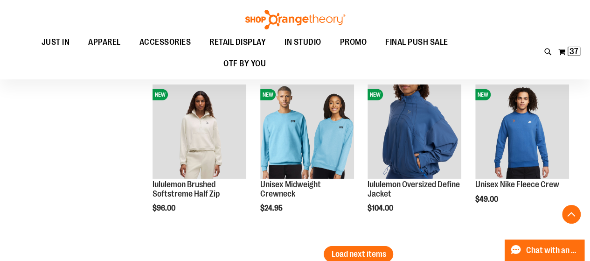
scroll to position [1426, 0]
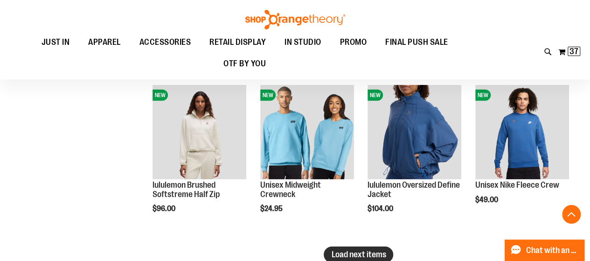
click at [346, 255] on span "Load next items" at bounding box center [358, 253] width 55 height 9
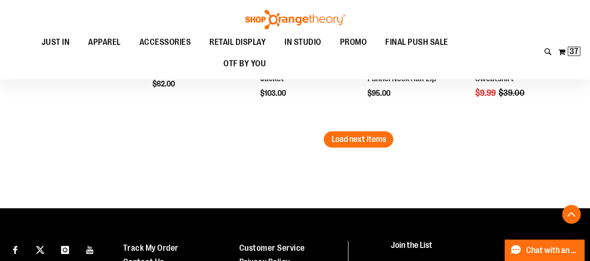
scroll to position [2039, 0]
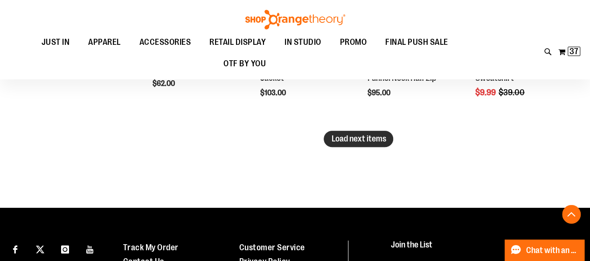
click at [344, 140] on span "Load next items" at bounding box center [358, 138] width 55 height 9
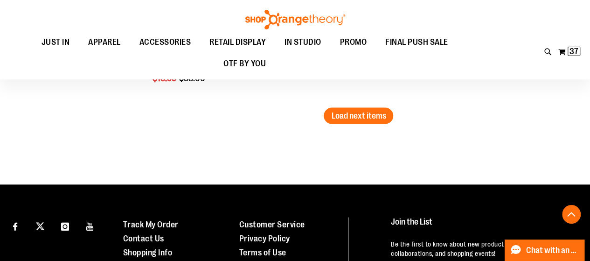
scroll to position [2560, 0]
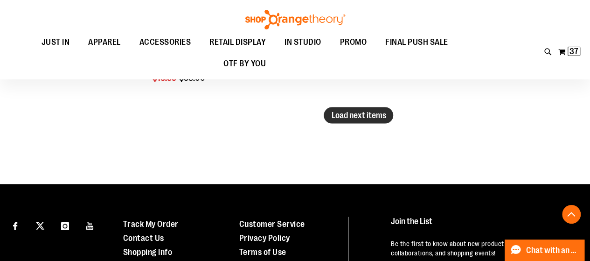
click at [348, 109] on button "Load next items" at bounding box center [358, 115] width 69 height 16
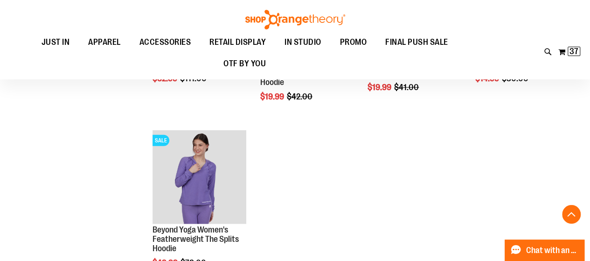
scroll to position [2874, 0]
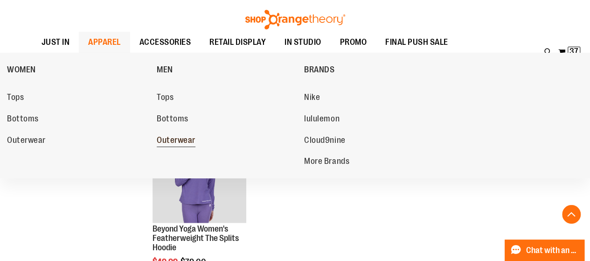
click at [174, 141] on span "Outerwear" at bounding box center [176, 141] width 39 height 12
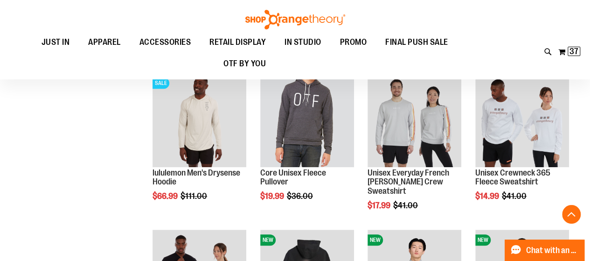
scroll to position [393, 0]
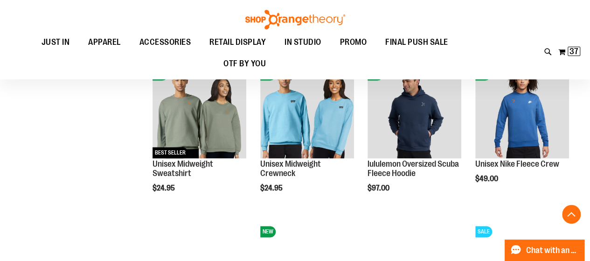
scroll to position [591, 0]
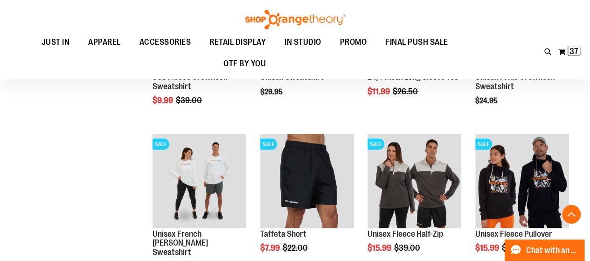
scroll to position [989, 0]
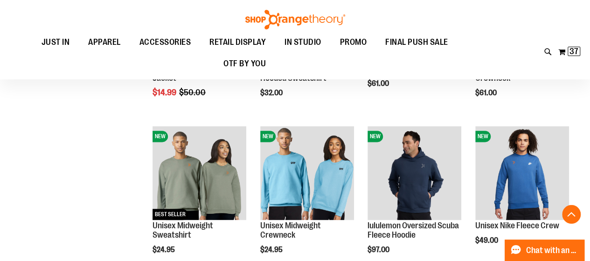
scroll to position [528, 0]
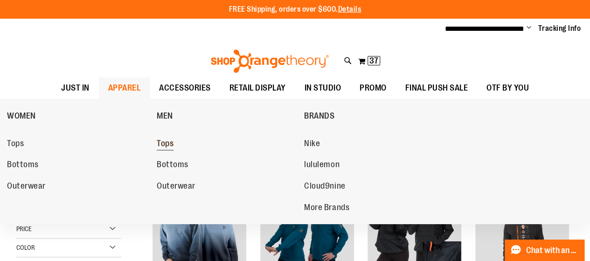
click at [172, 141] on span "Tops" at bounding box center [165, 144] width 17 height 12
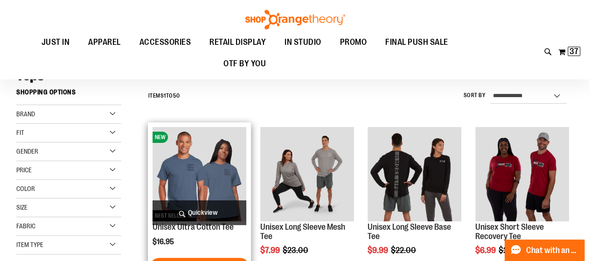
scroll to position [84, 0]
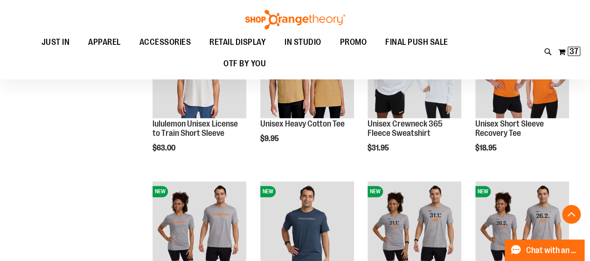
scroll to position [631, 0]
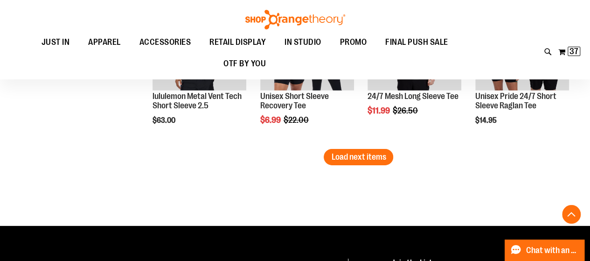
scroll to position [1448, 0]
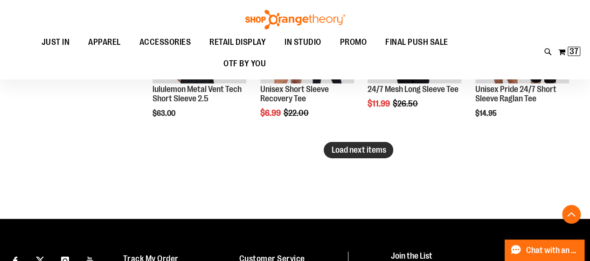
click at [348, 143] on button "Load next items" at bounding box center [358, 150] width 69 height 16
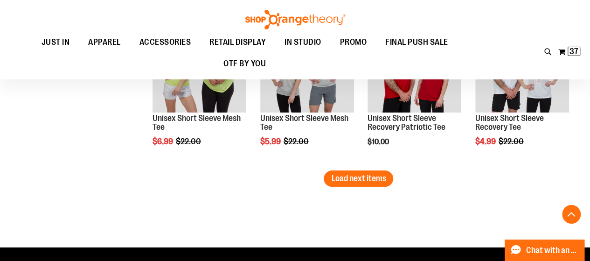
scroll to position [1893, 0]
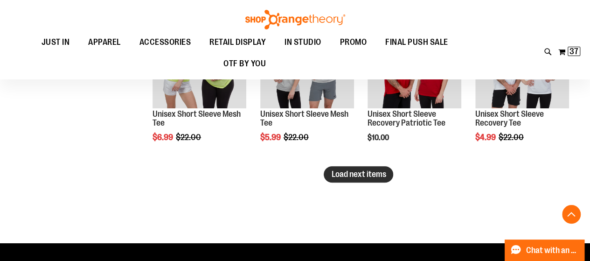
click at [386, 175] on span "Load next items" at bounding box center [358, 173] width 55 height 9
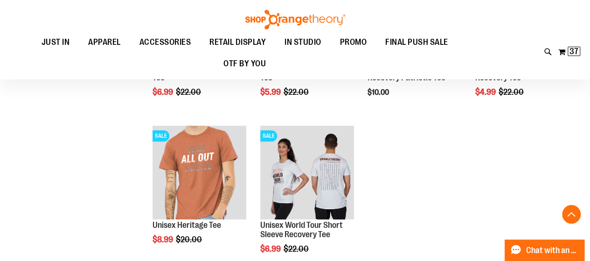
scroll to position [1928, 0]
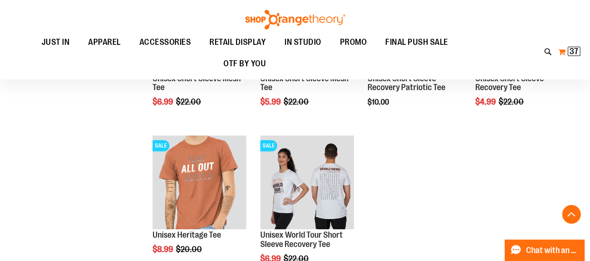
click at [577, 49] on span "37" at bounding box center [573, 51] width 9 height 9
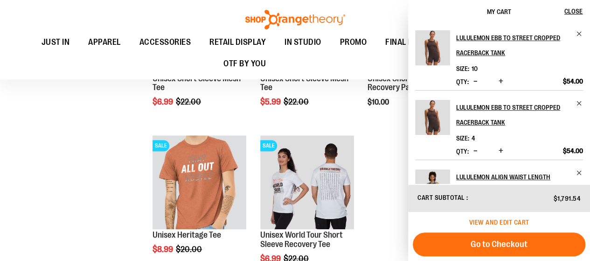
click at [499, 223] on span "View and edit cart" at bounding box center [499, 221] width 60 height 7
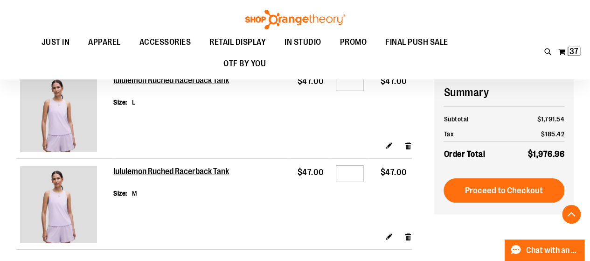
scroll to position [1759, 0]
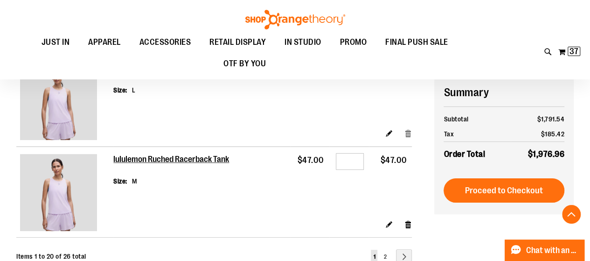
click at [411, 138] on link "Remove item" at bounding box center [408, 133] width 8 height 10
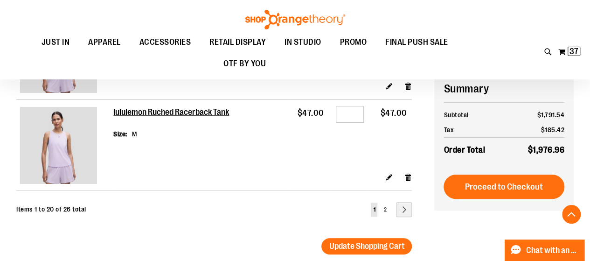
scroll to position [1802, 0]
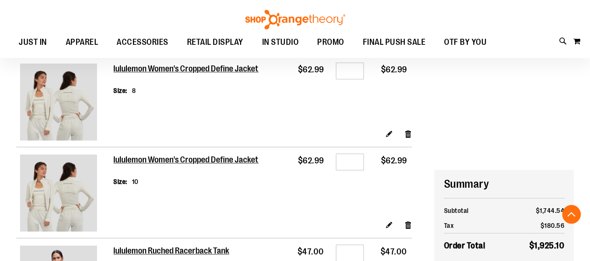
scroll to position [1721, 0]
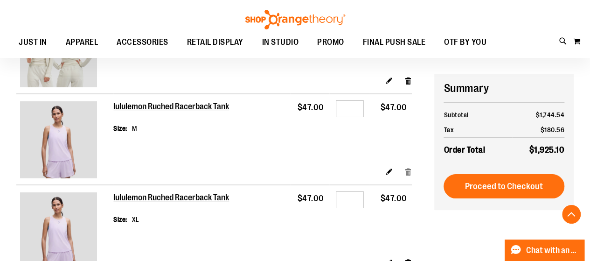
click at [407, 176] on link "Remove item" at bounding box center [408, 171] width 8 height 10
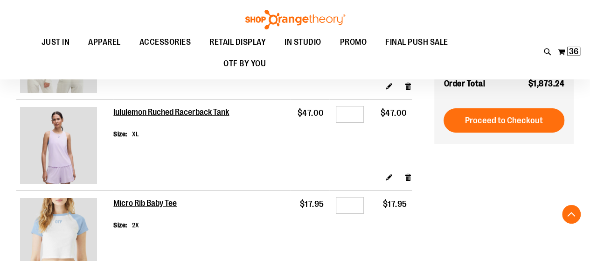
scroll to position [1616, 0]
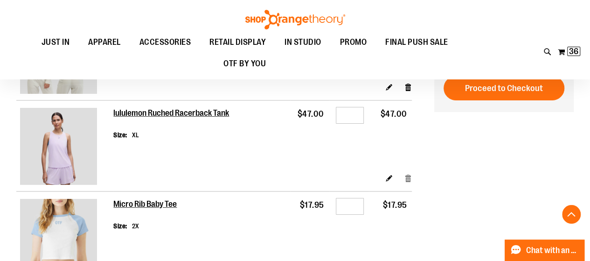
click at [409, 183] on link "Remove item" at bounding box center [408, 178] width 8 height 10
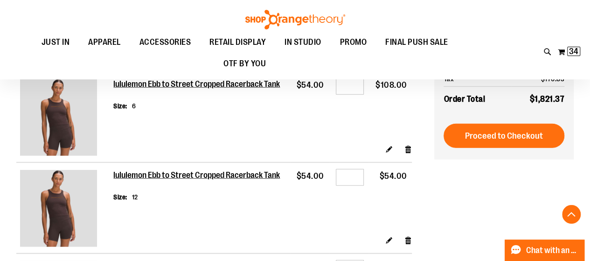
scroll to position [1013, 0]
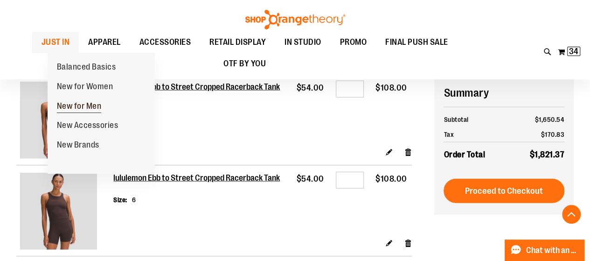
click at [96, 105] on span "New for Men" at bounding box center [79, 107] width 45 height 12
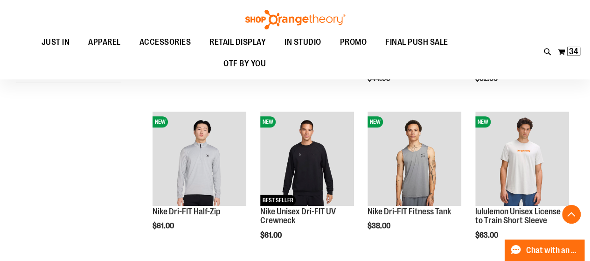
scroll to position [231, 0]
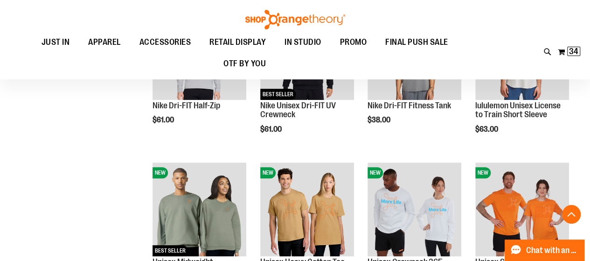
scroll to position [336, 0]
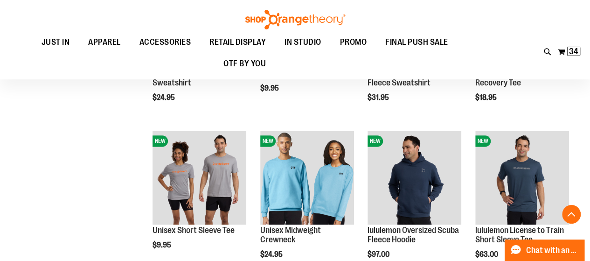
scroll to position [525, 0]
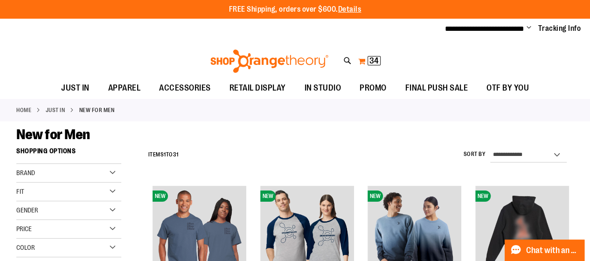
click at [373, 62] on span "34" at bounding box center [373, 60] width 9 height 9
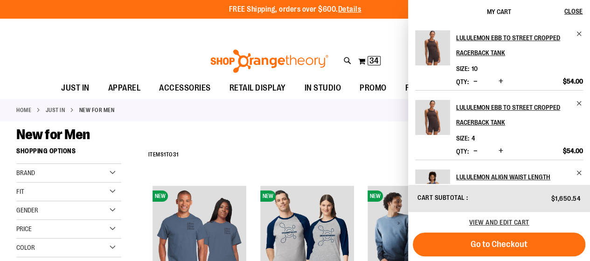
click at [327, 136] on div "New for Men" at bounding box center [294, 134] width 557 height 17
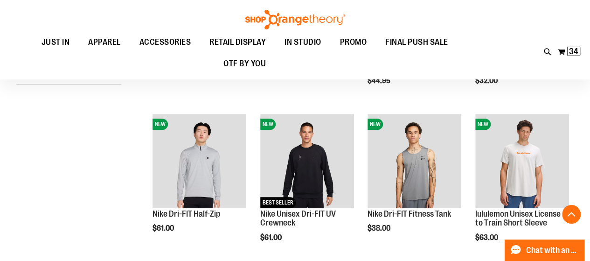
scroll to position [266, 0]
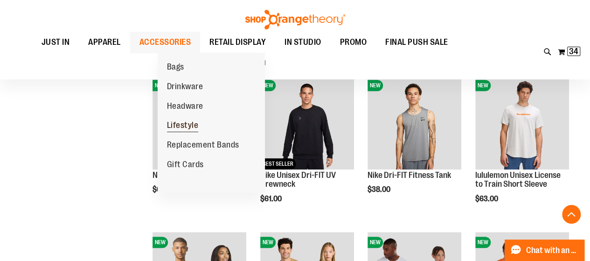
click at [184, 123] on span "Lifestyle" at bounding box center [183, 126] width 32 height 12
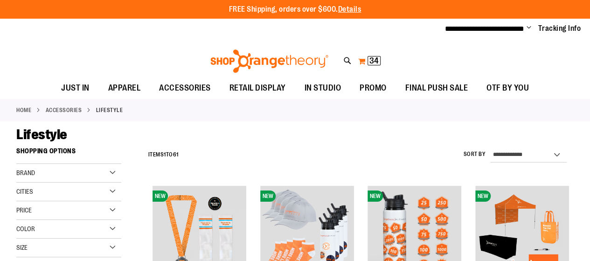
click at [373, 60] on span "34" at bounding box center [373, 60] width 9 height 9
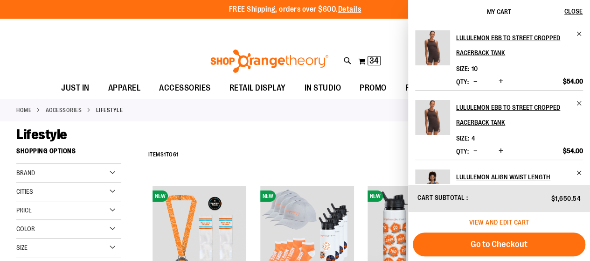
click at [490, 222] on span "View and edit cart" at bounding box center [499, 221] width 60 height 7
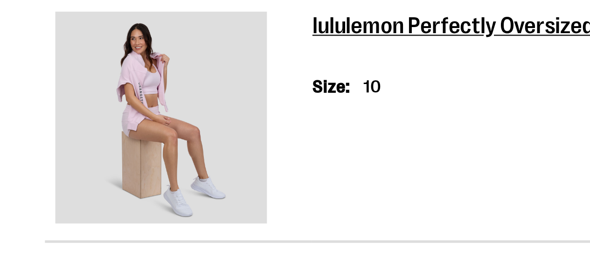
scroll to position [1198, 0]
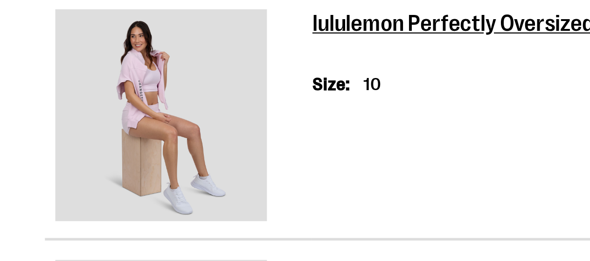
drag, startPoint x: 97, startPoint y: 143, endPoint x: 156, endPoint y: 223, distance: 99.0
drag, startPoint x: 156, startPoint y: 223, endPoint x: 97, endPoint y: 235, distance: 59.5
click at [97, 235] on link at bounding box center [65, 208] width 90 height 79
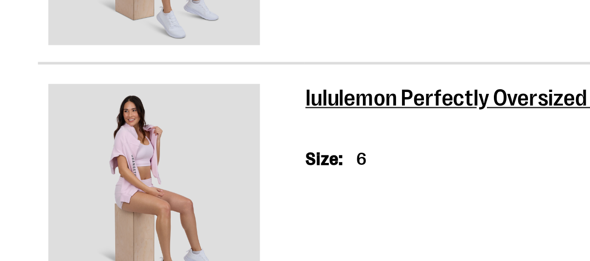
scroll to position [1261, 0]
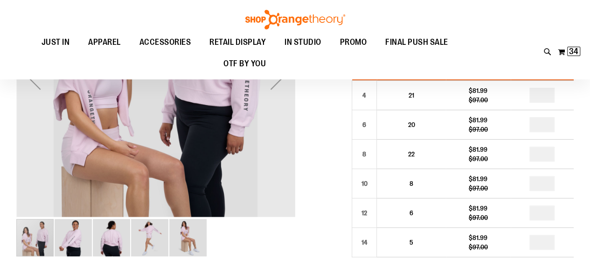
scroll to position [92, 0]
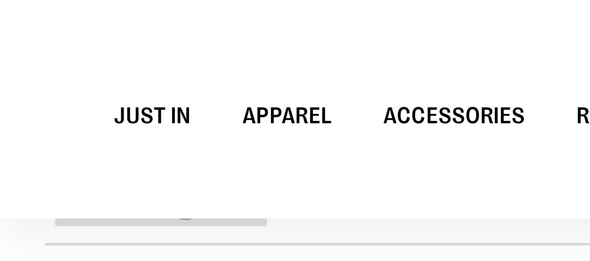
scroll to position [1332, 0]
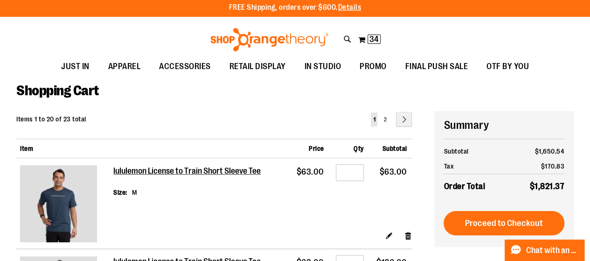
scroll to position [0, 0]
